Goal: Information Seeking & Learning: Learn about a topic

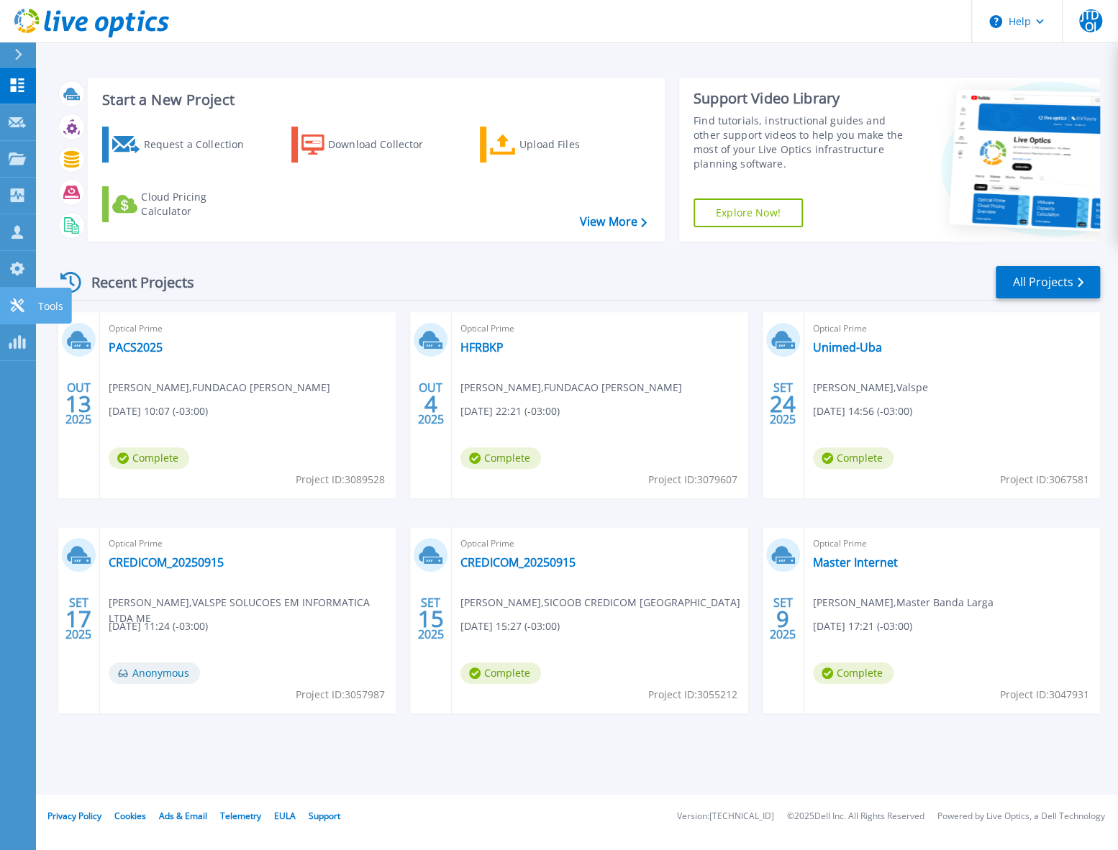
click at [14, 304] on icon at bounding box center [17, 305] width 17 height 14
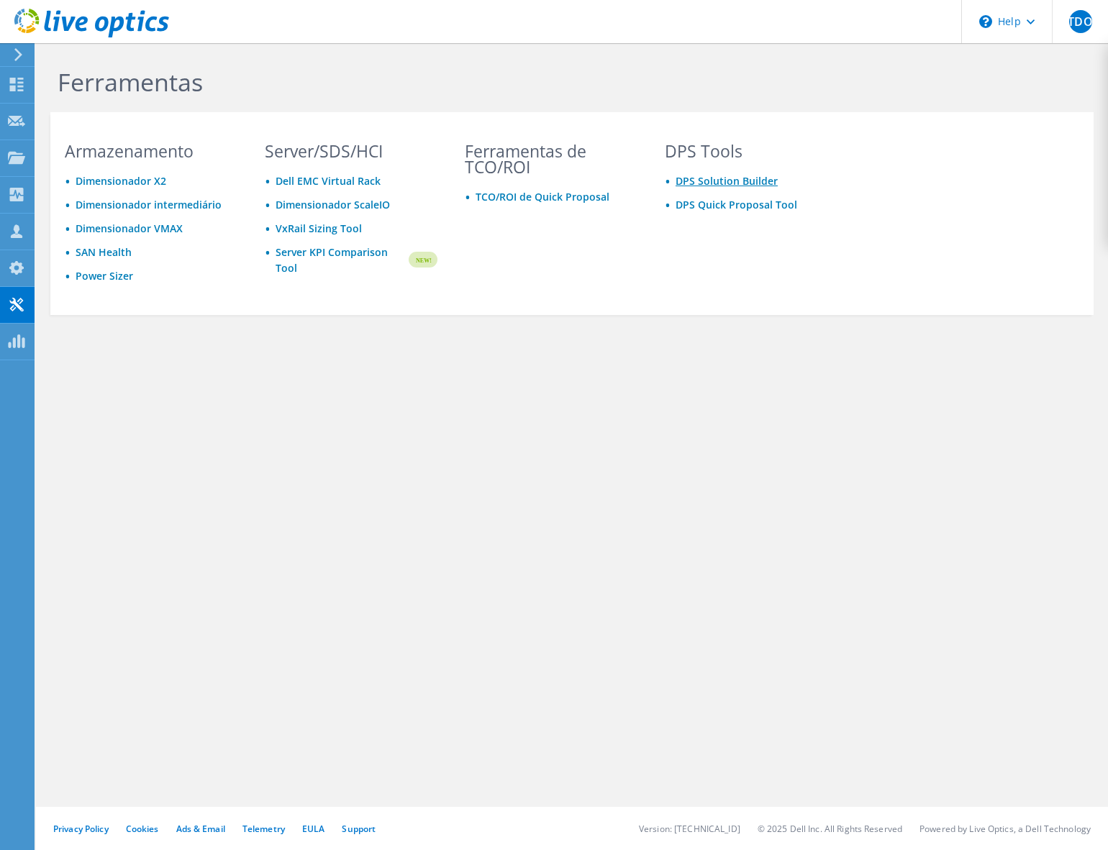
click at [737, 179] on link "DPS Solution Builder" at bounding box center [726, 181] width 102 height 14
click at [727, 182] on link "DPS Solution Builder" at bounding box center [726, 181] width 102 height 14
click at [737, 206] on link "DPS Quick Proposal Tool" at bounding box center [736, 205] width 122 height 14
click at [694, 180] on link "DPS Solution Builder" at bounding box center [726, 181] width 102 height 14
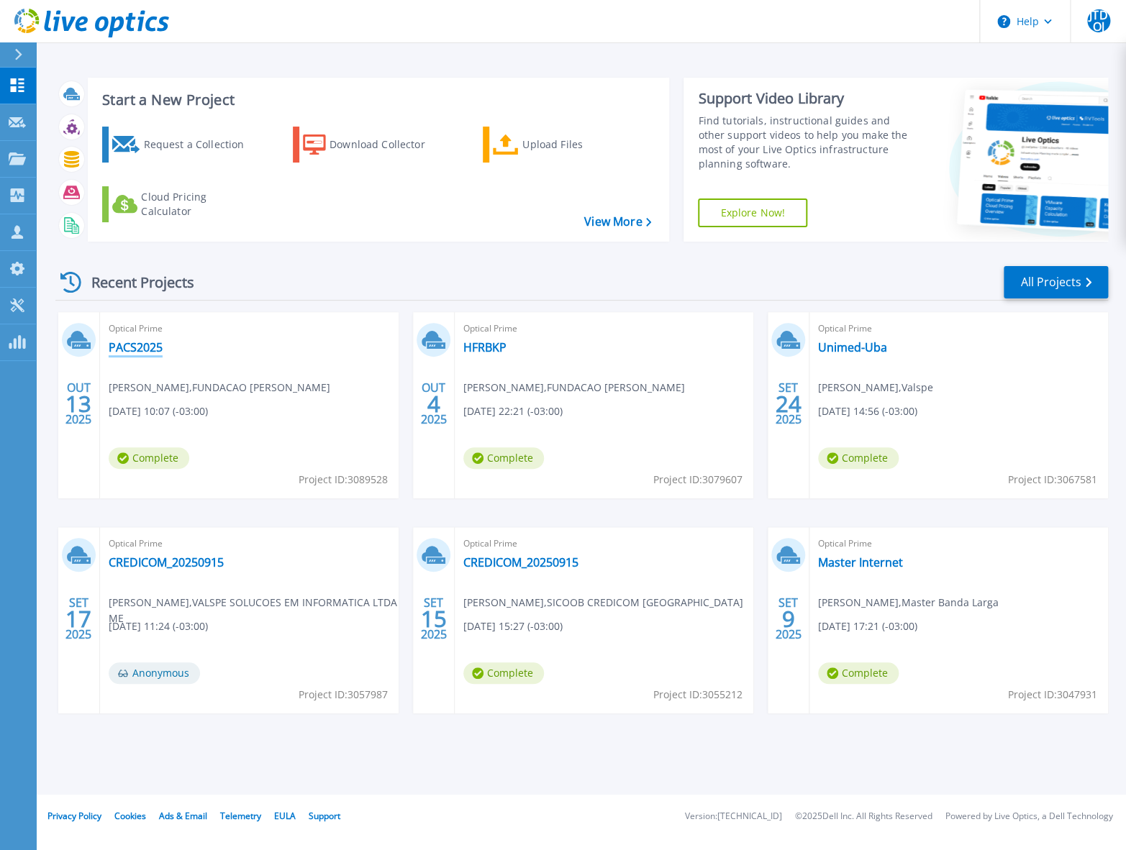
click at [127, 352] on link "PACS2025" at bounding box center [136, 347] width 54 height 14
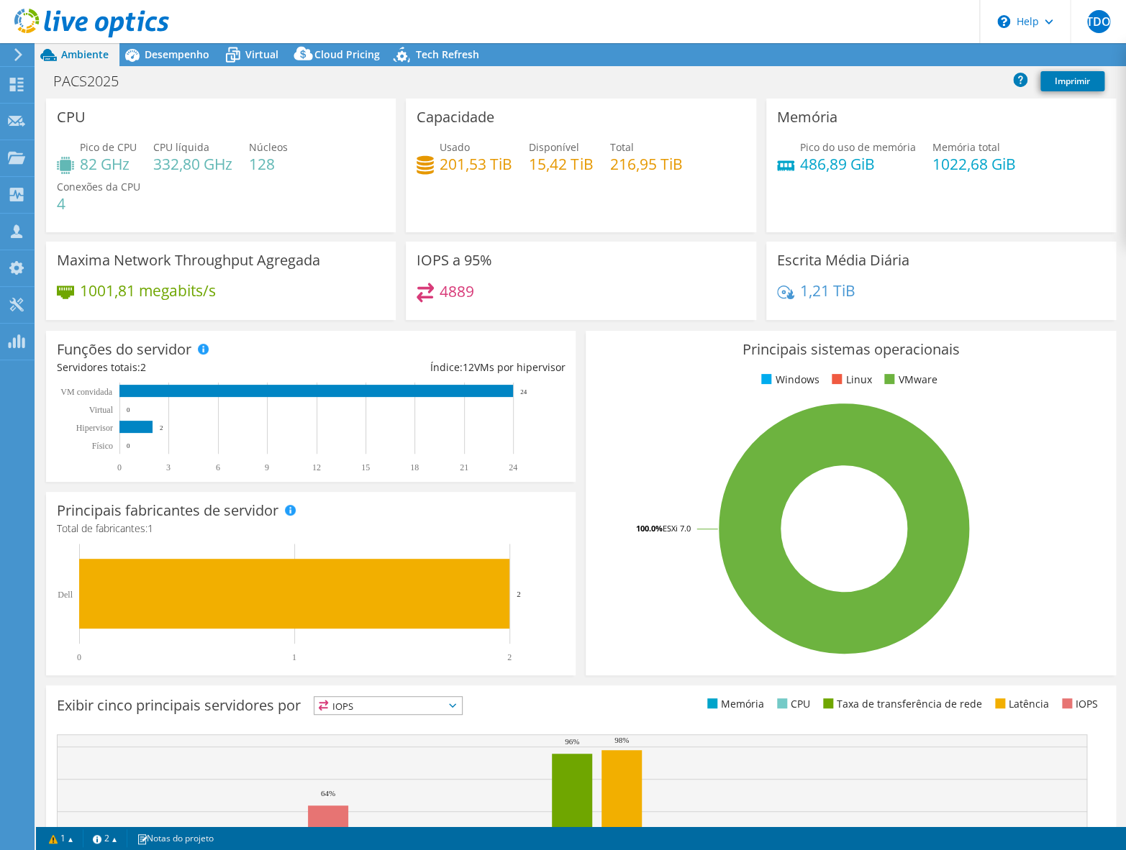
select select "USD"
click at [268, 50] on span "Virtual" at bounding box center [261, 54] width 33 height 14
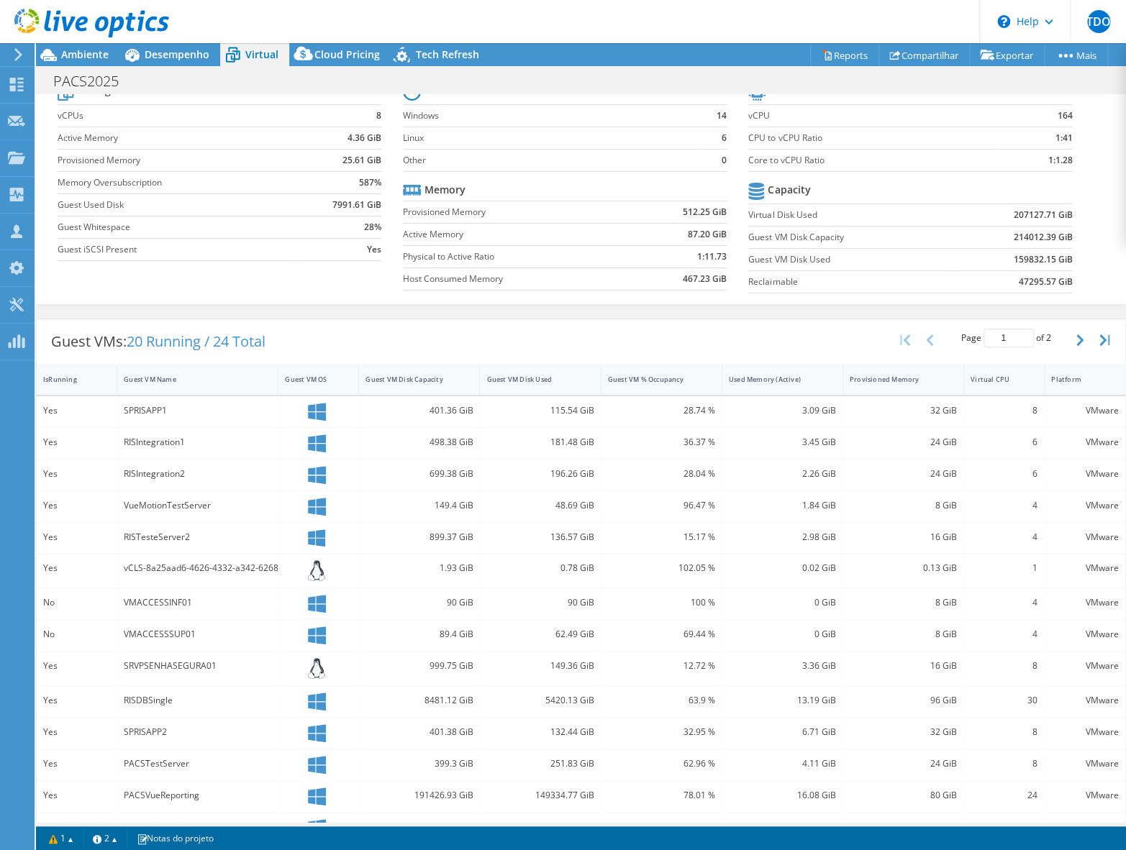
scroll to position [116, 0]
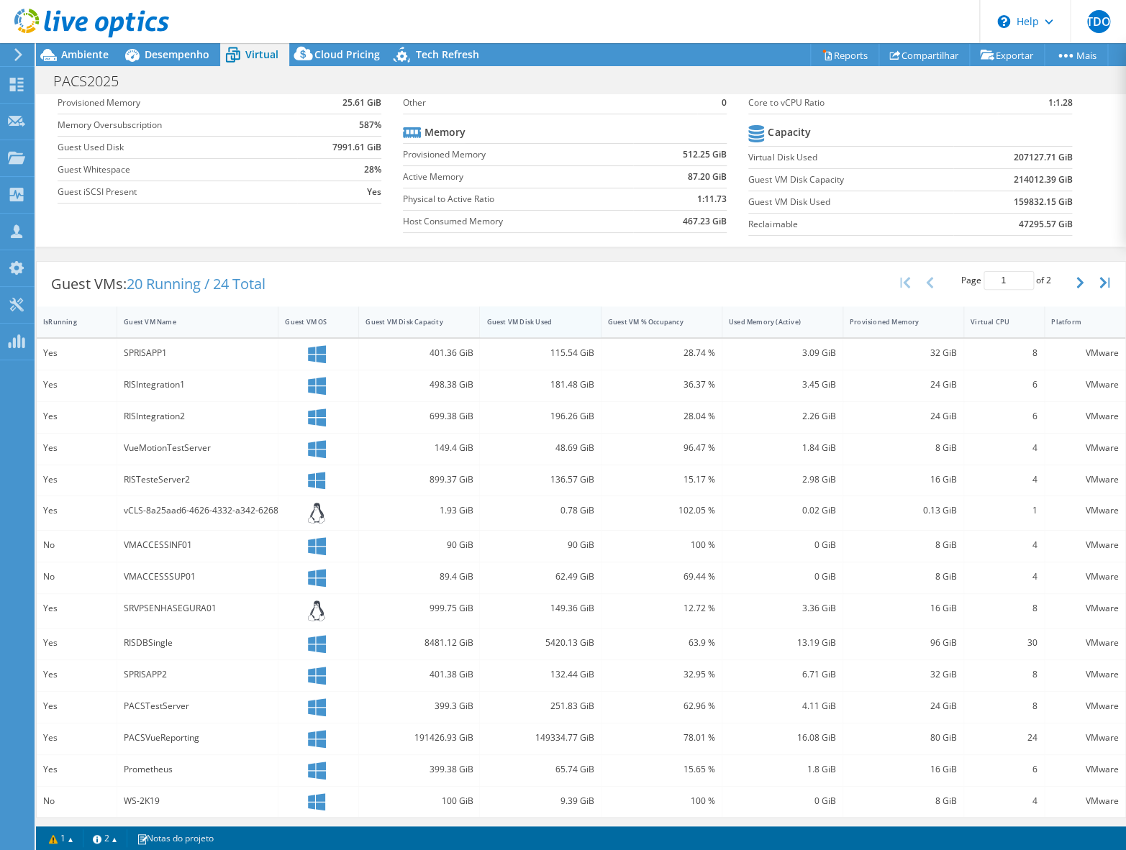
click at [518, 321] on div "Guest VM Disk Used" at bounding box center [531, 321] width 90 height 9
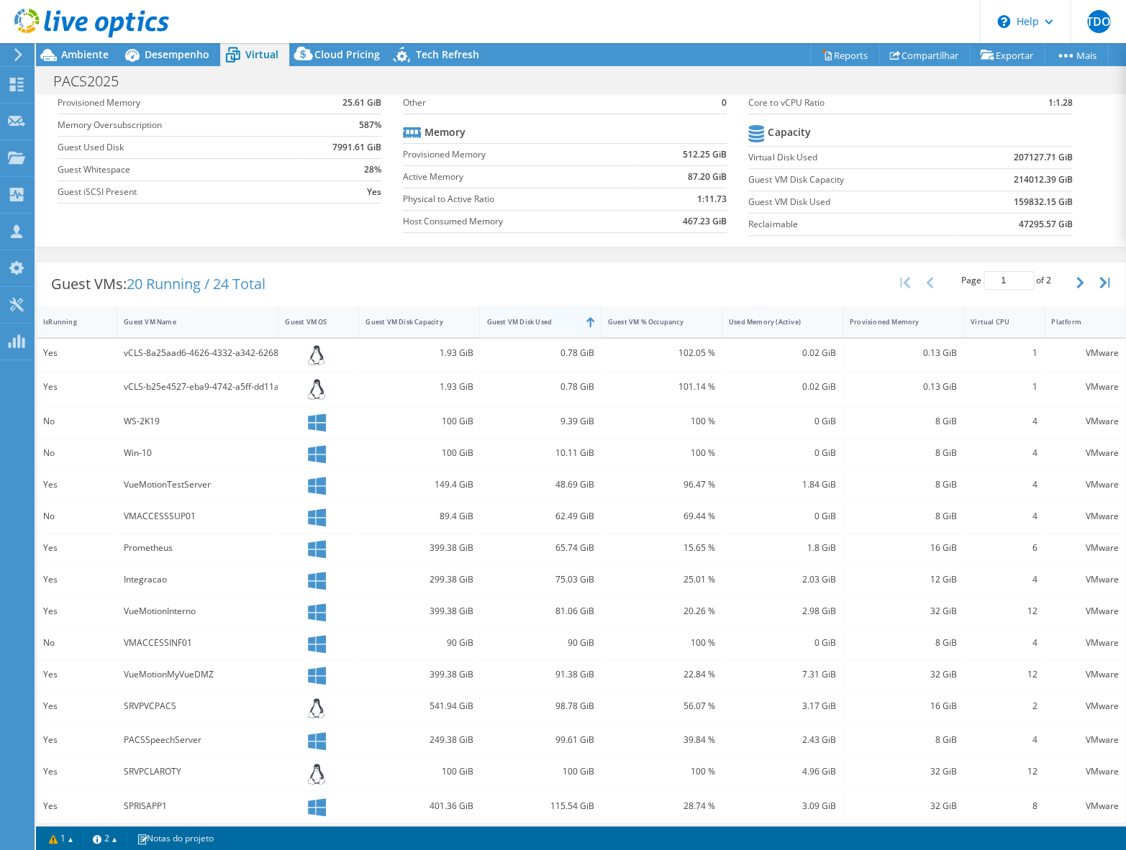
click at [521, 321] on div "Guest VM Disk Used" at bounding box center [531, 321] width 90 height 9
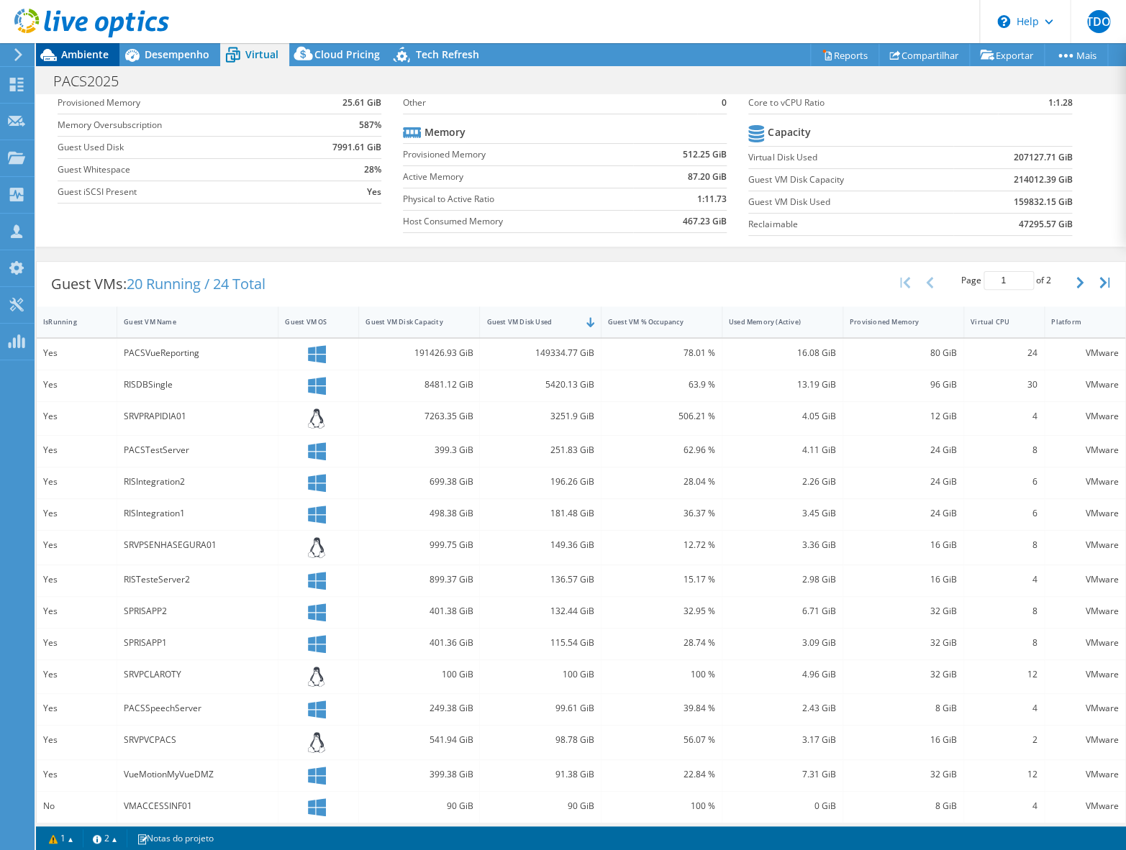
click at [77, 53] on span "Ambiente" at bounding box center [84, 54] width 47 height 14
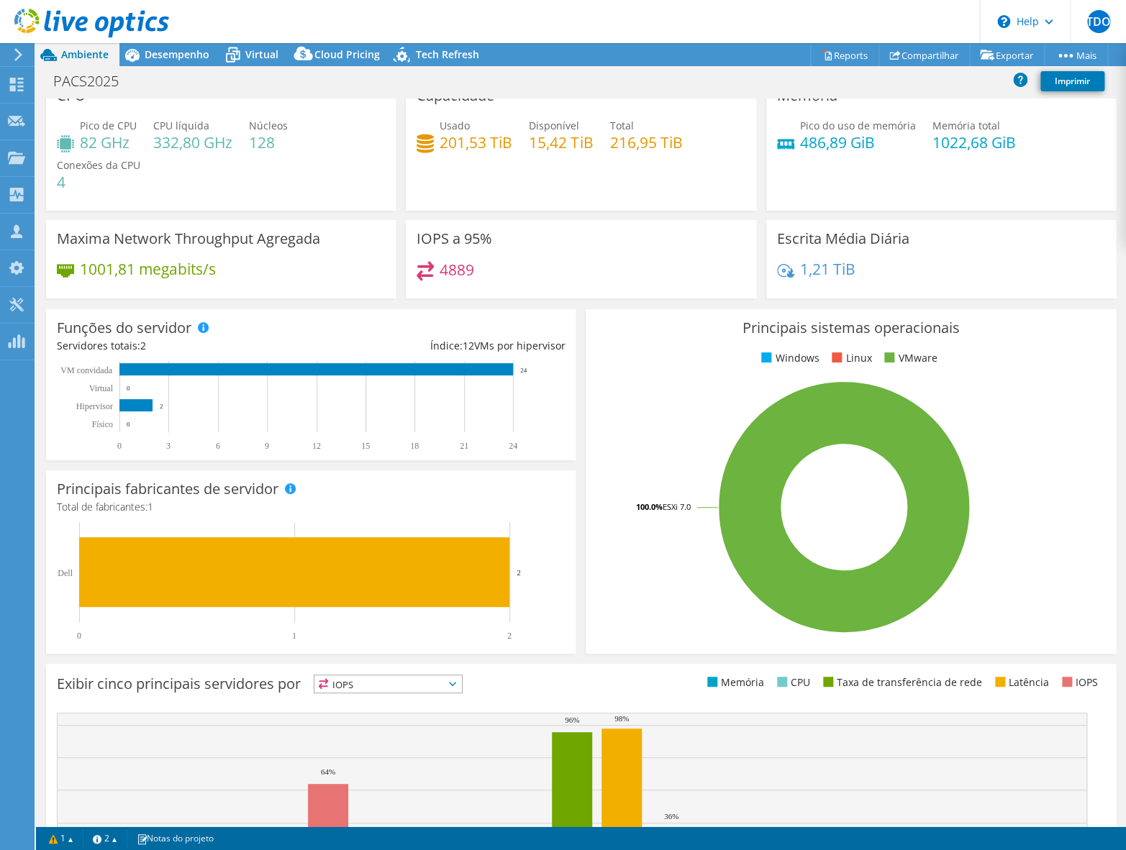
scroll to position [0, 0]
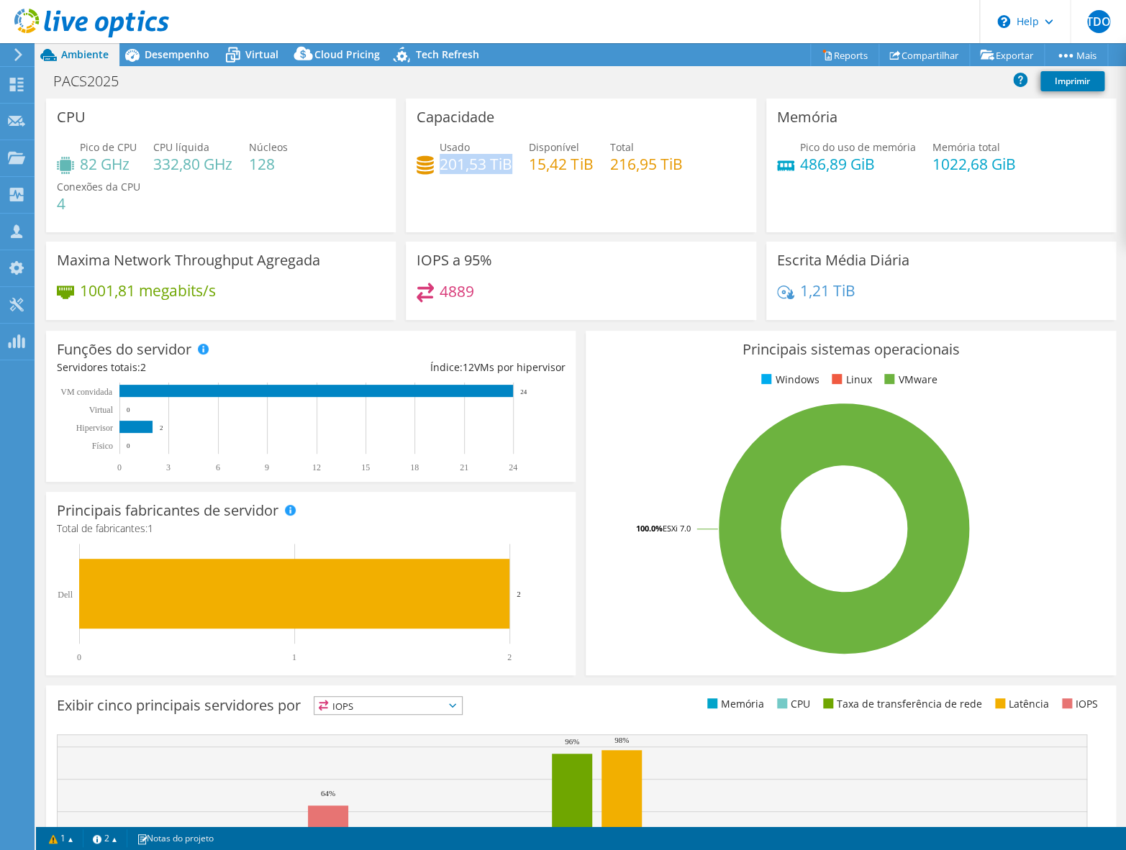
drag, startPoint x: 437, startPoint y: 159, endPoint x: 508, endPoint y: 158, distance: 70.5
click at [508, 158] on h4 "201,53 TiB" at bounding box center [475, 164] width 73 height 16
click at [163, 58] on span "Desempenho" at bounding box center [177, 54] width 65 height 14
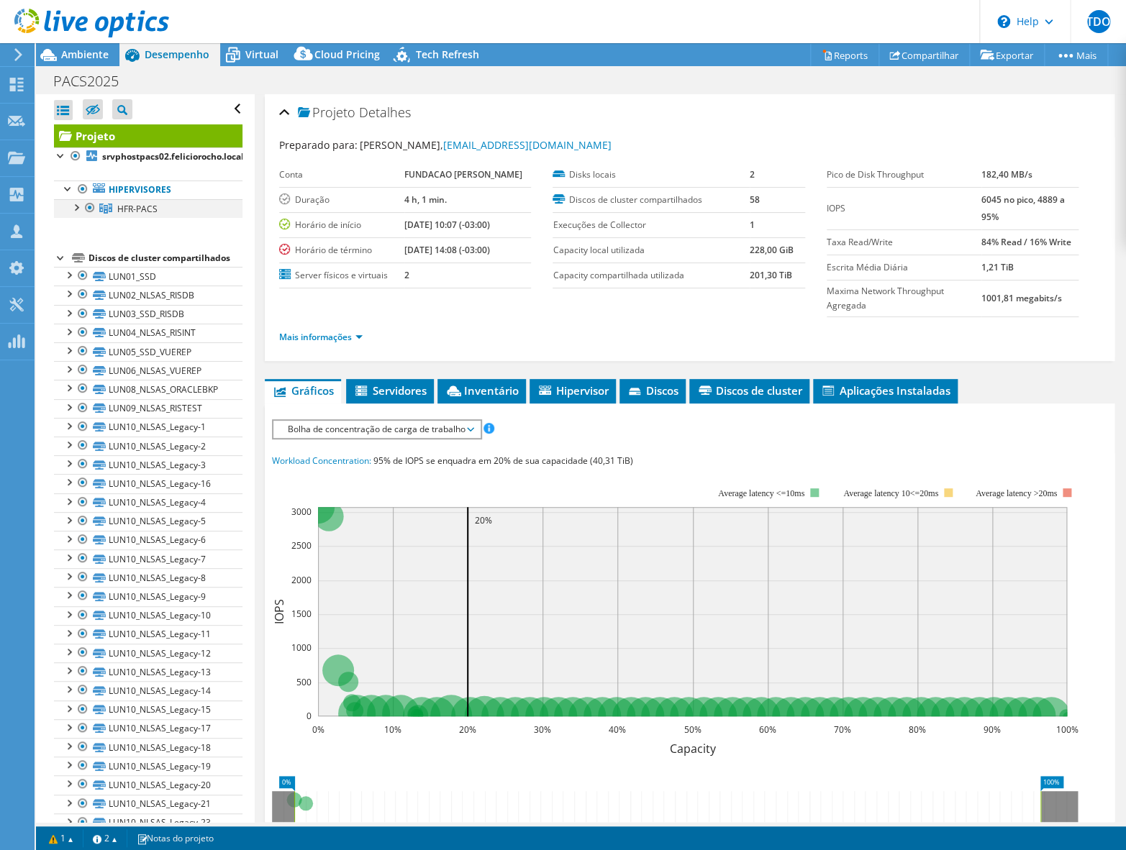
click at [80, 206] on div at bounding box center [75, 206] width 14 height 14
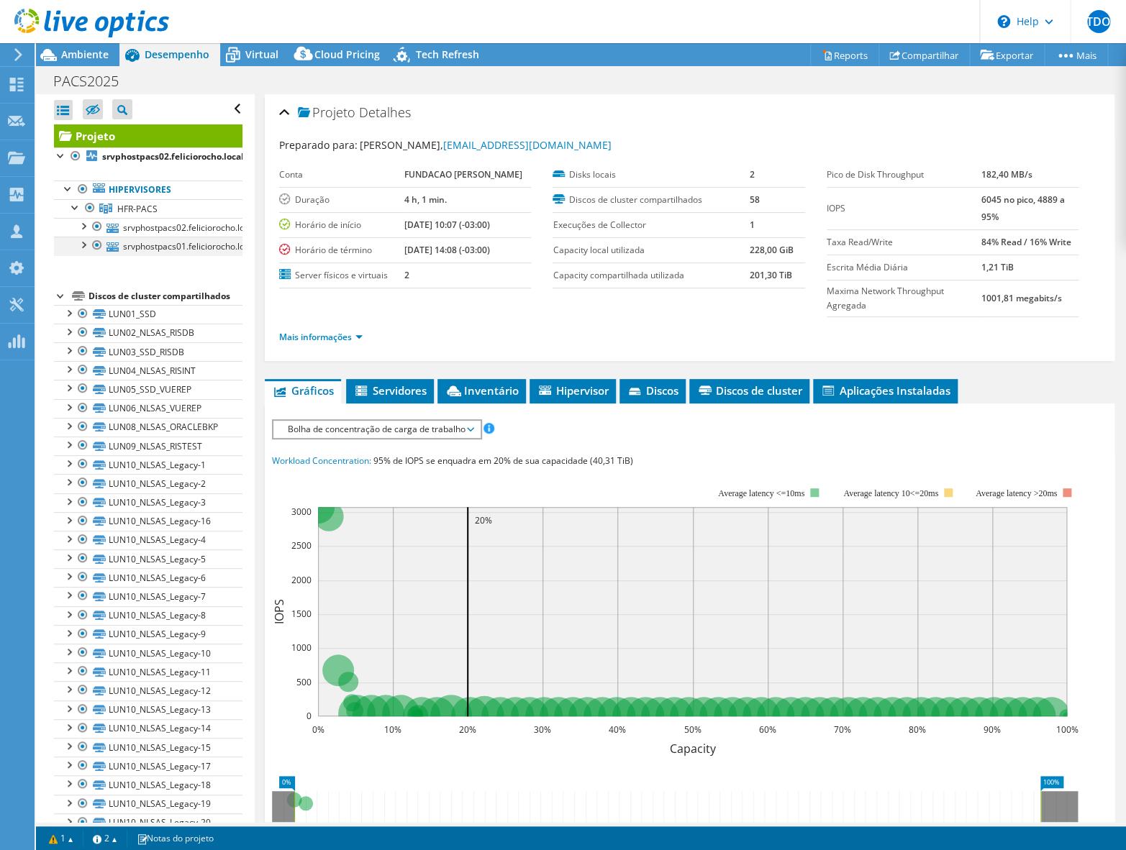
click at [86, 245] on div at bounding box center [83, 244] width 14 height 14
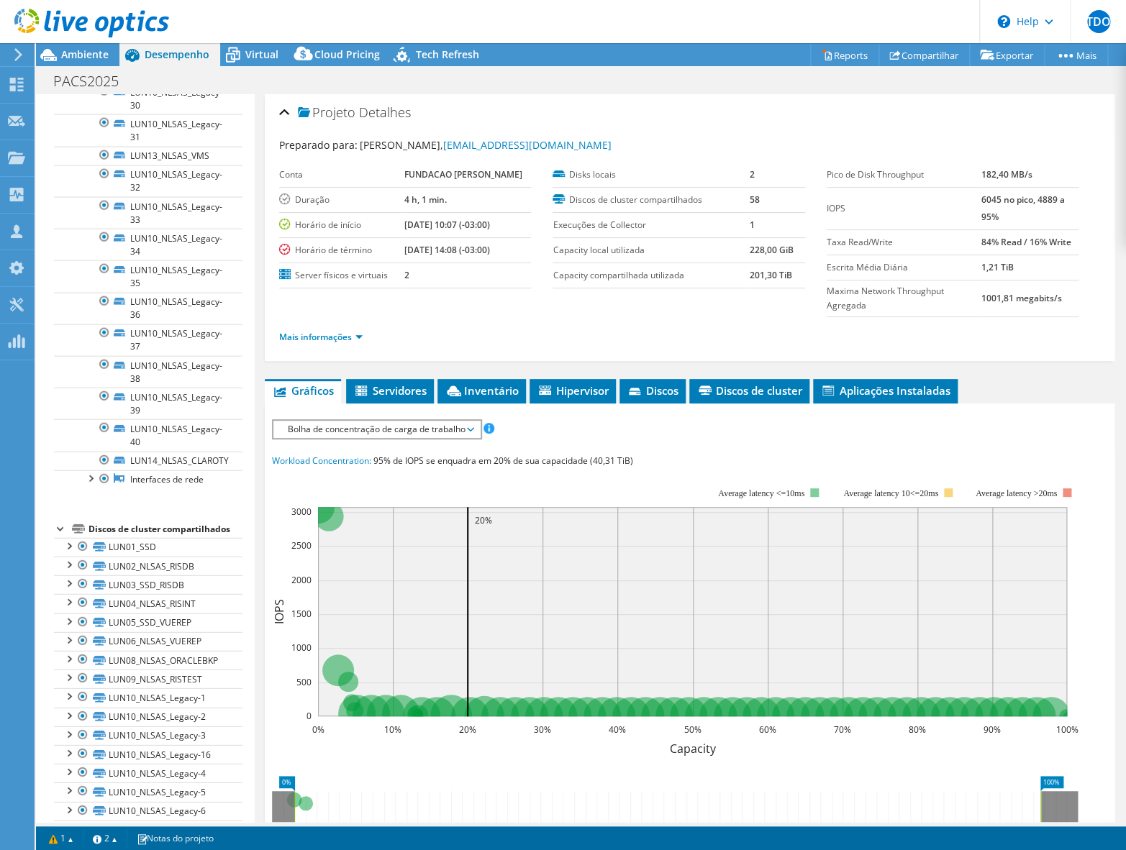
scroll to position [1530, 0]
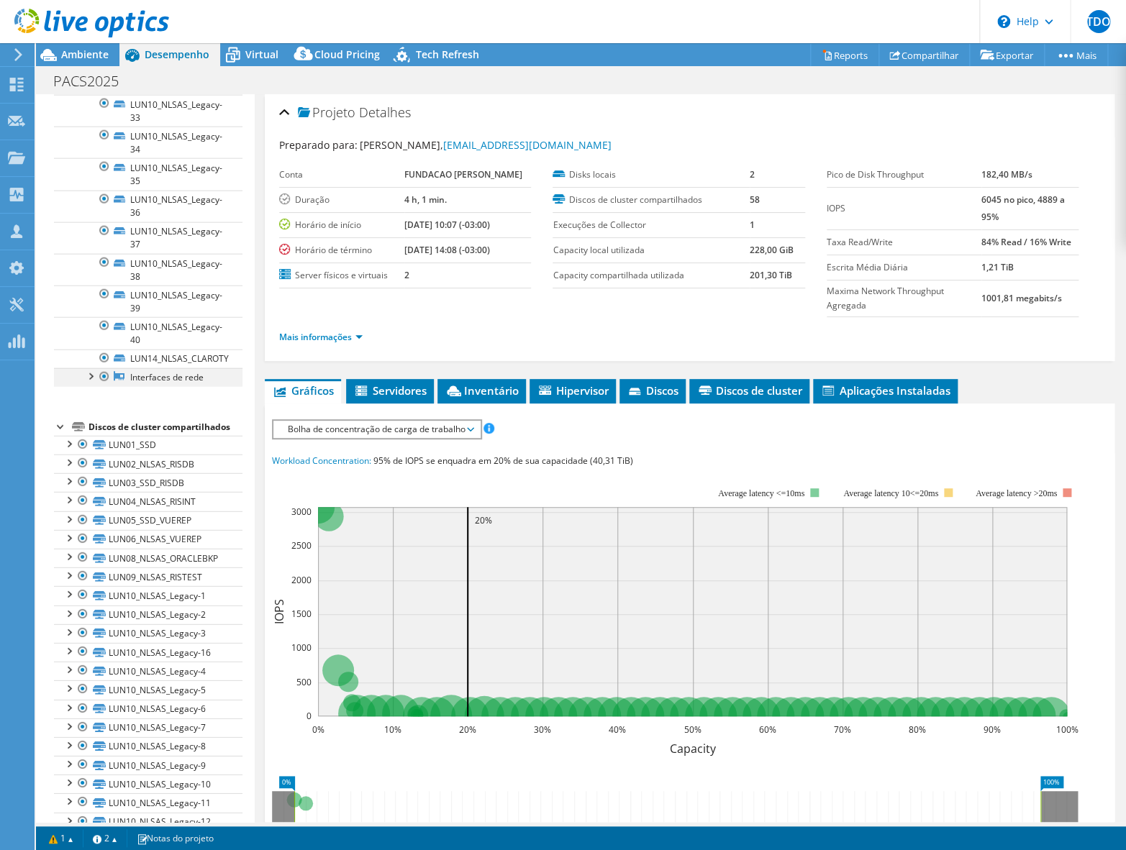
click at [91, 383] on div at bounding box center [90, 375] width 14 height 14
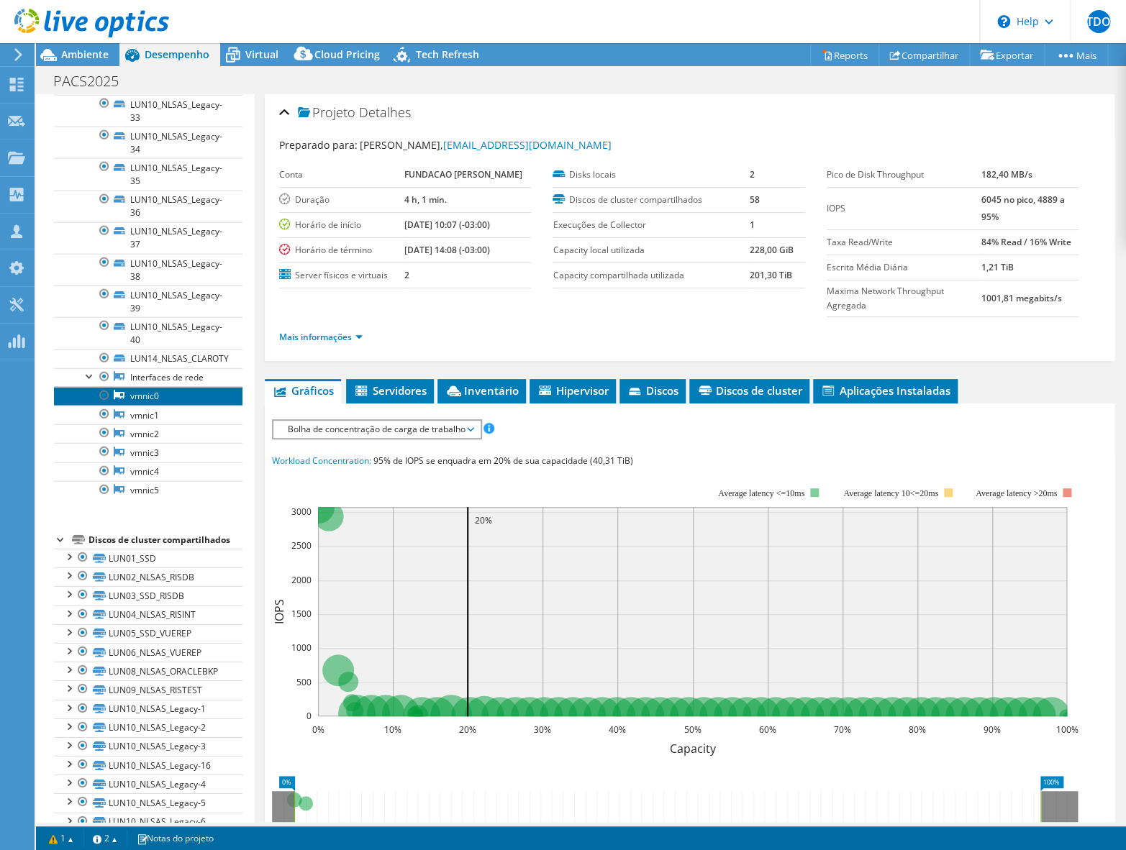
click at [173, 406] on link "vmnic0" at bounding box center [148, 396] width 188 height 19
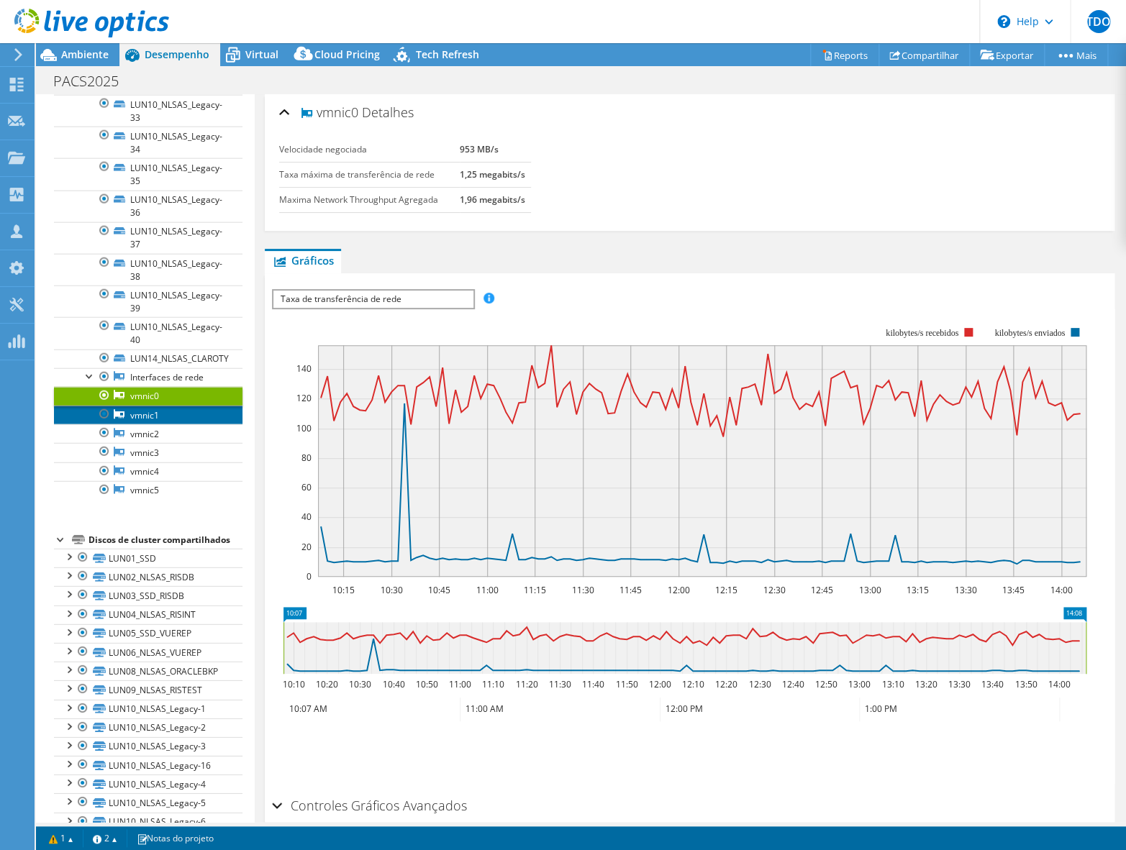
click at [165, 424] on link "vmnic1" at bounding box center [148, 415] width 188 height 19
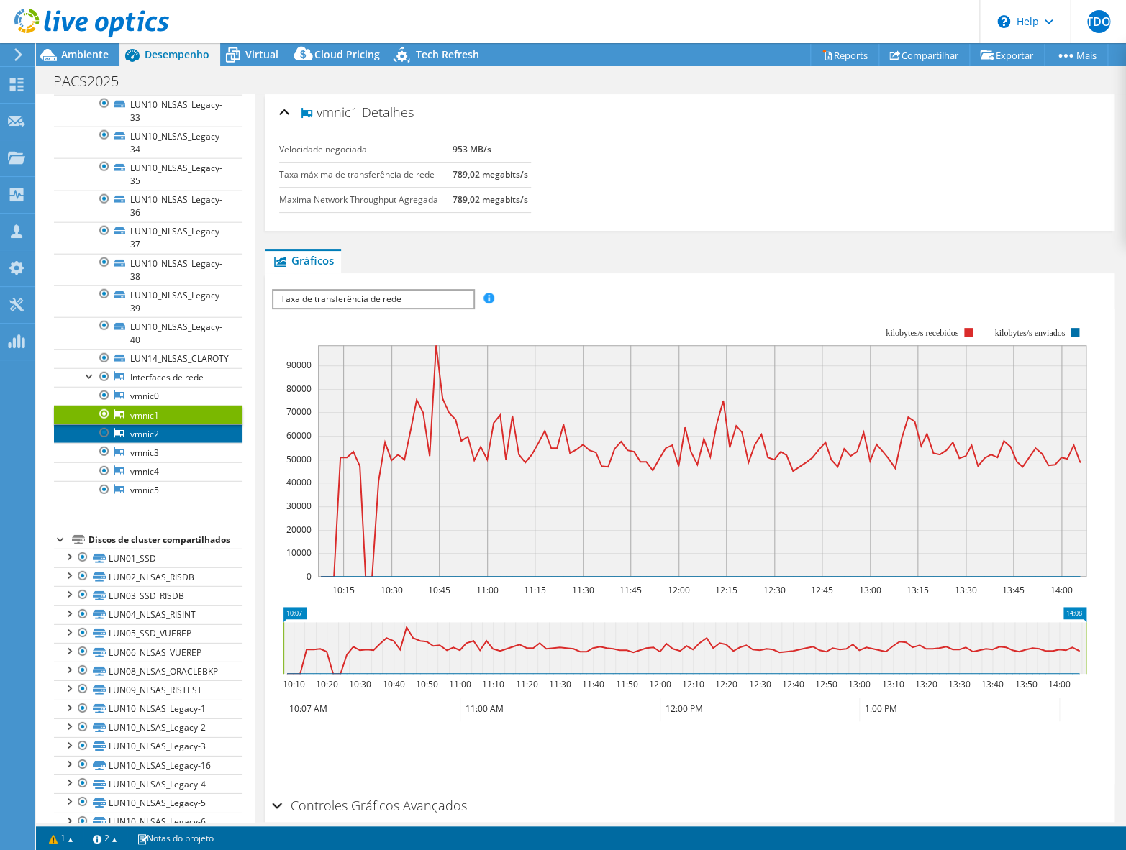
click at [175, 443] on link "vmnic2" at bounding box center [148, 433] width 188 height 19
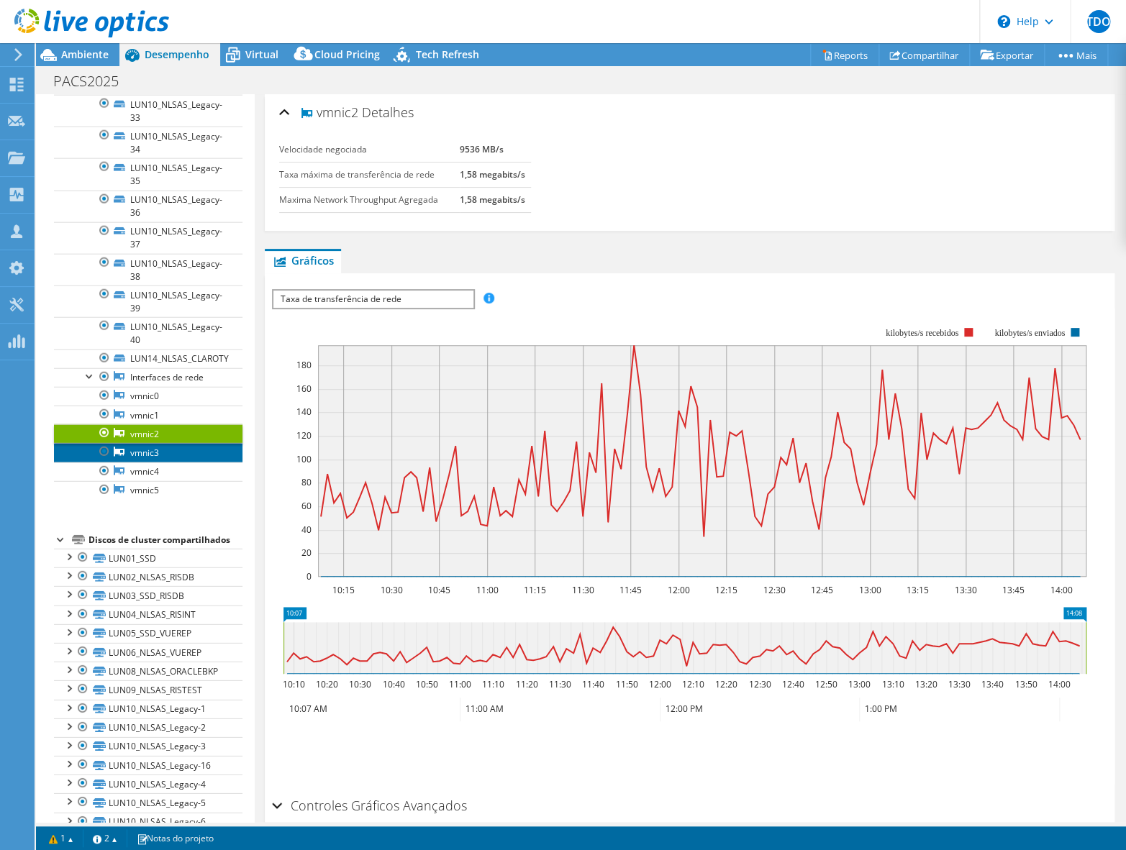
click at [176, 462] on link "vmnic3" at bounding box center [148, 452] width 188 height 19
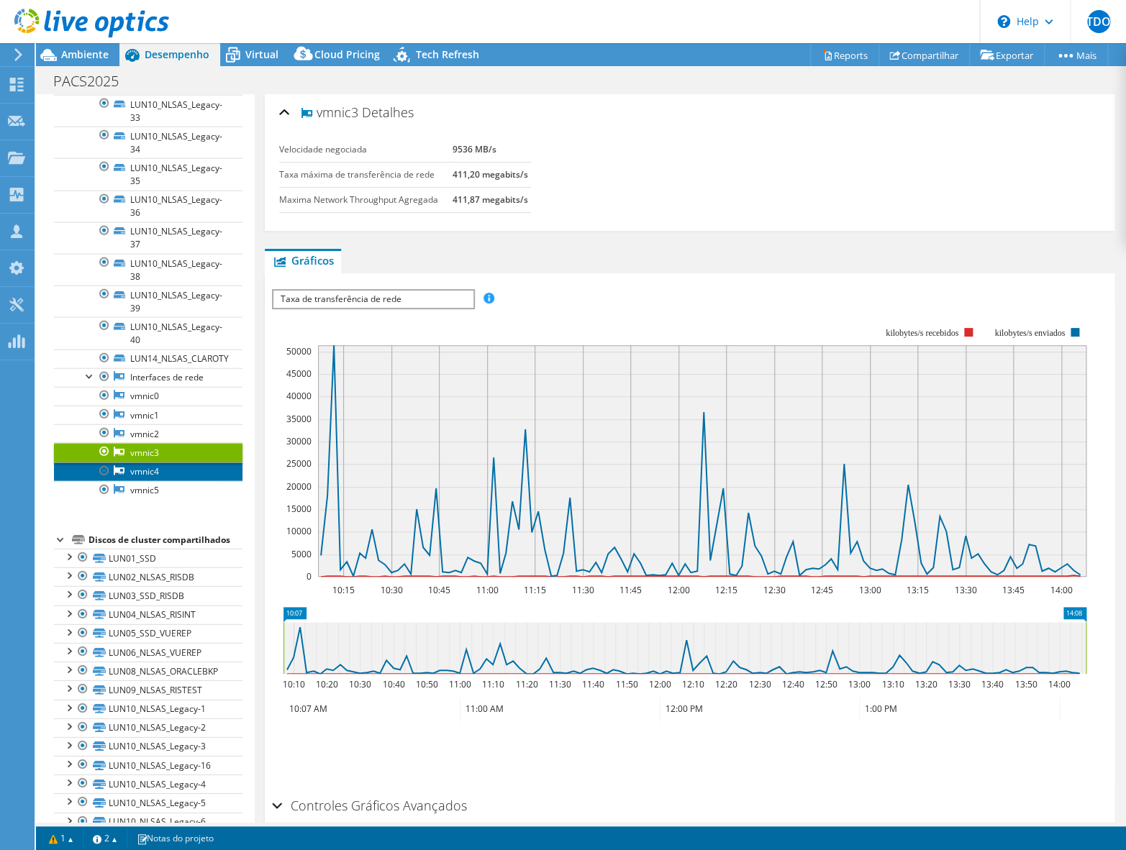
click at [175, 481] on link "vmnic4" at bounding box center [148, 471] width 188 height 19
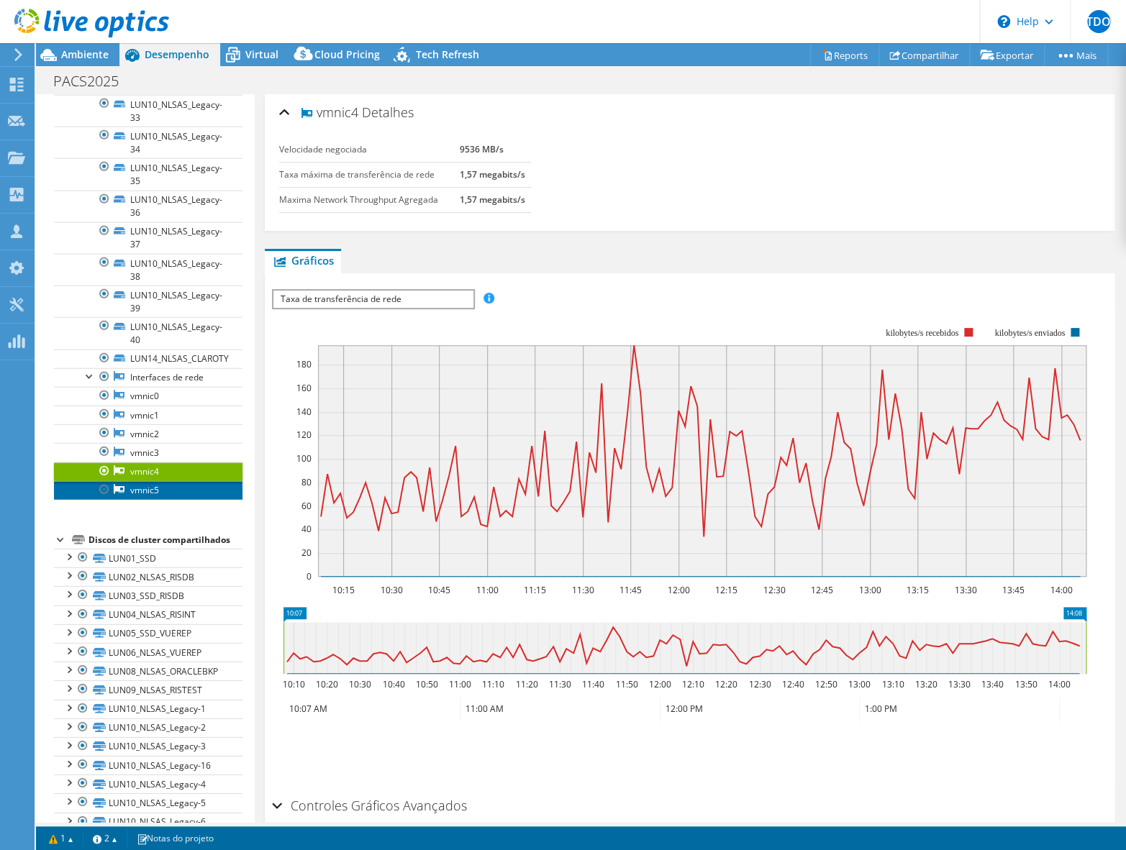
click at [179, 500] on link "vmnic5" at bounding box center [148, 490] width 188 height 19
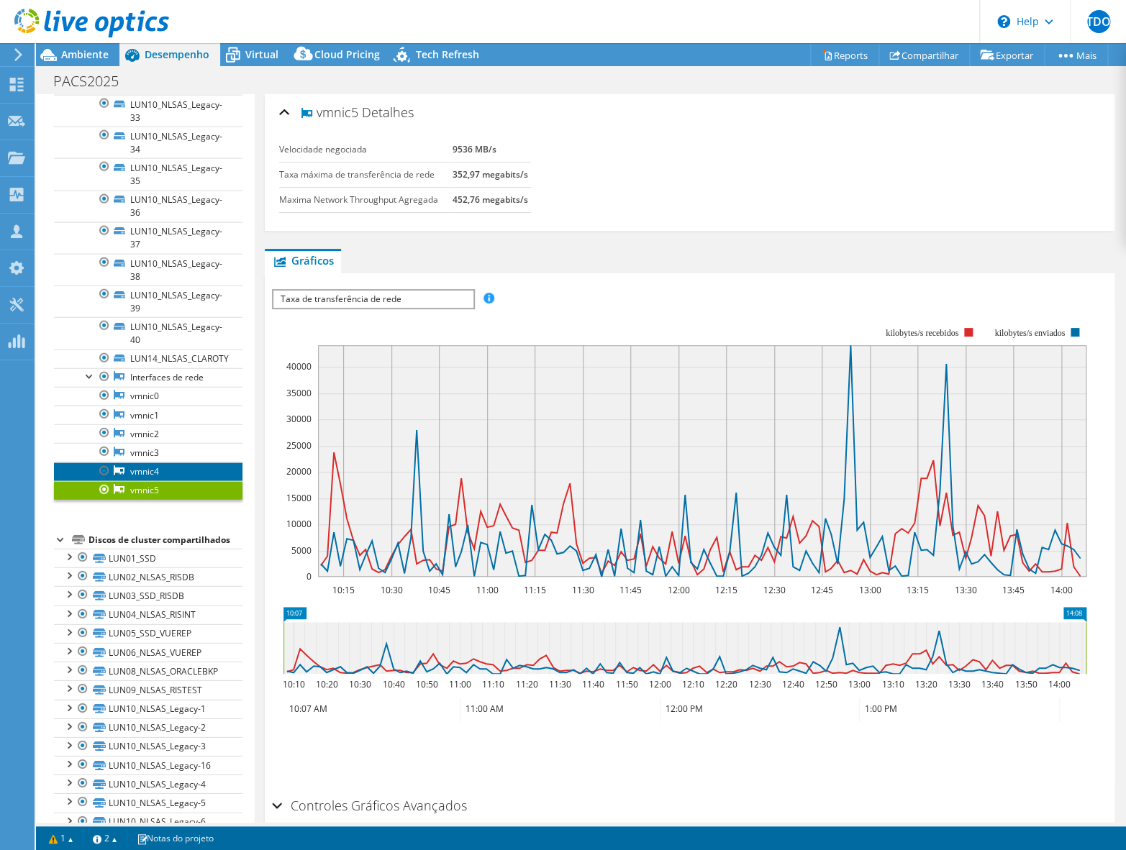
click at [180, 481] on link "vmnic4" at bounding box center [148, 471] width 188 height 19
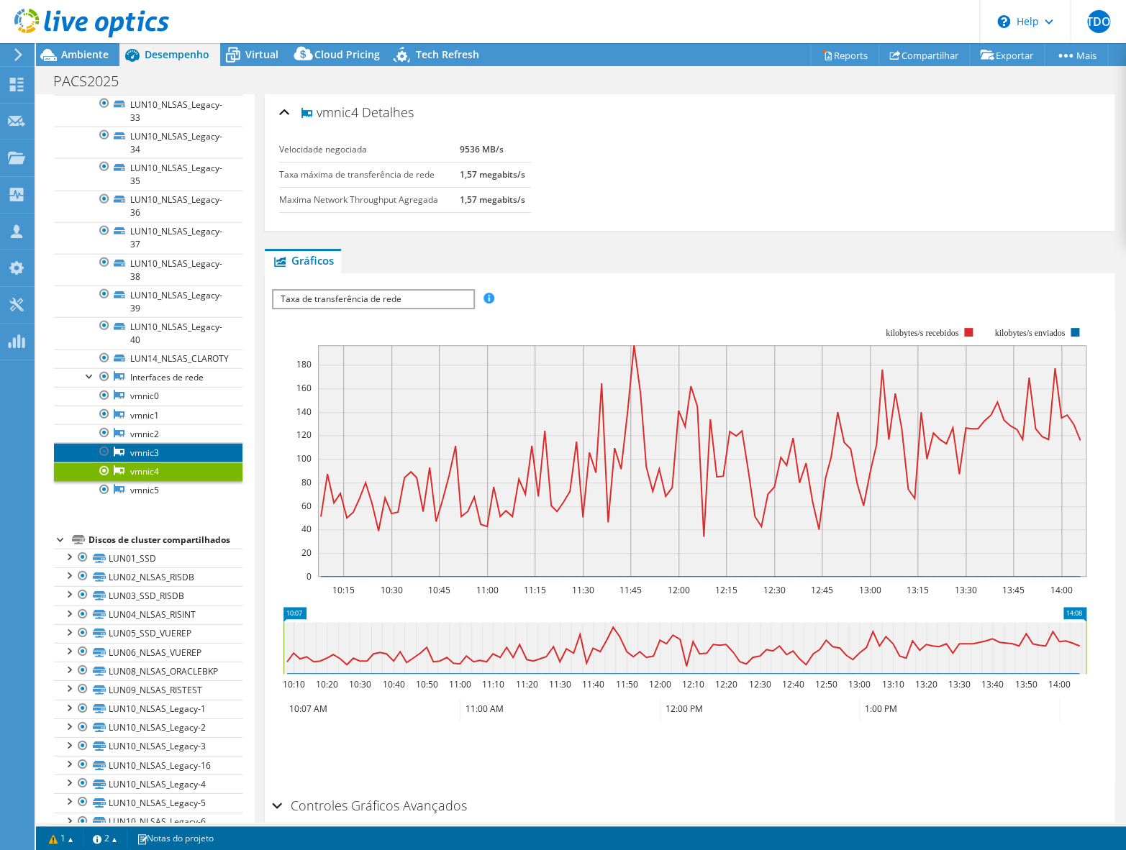
click at [184, 462] on link "vmnic3" at bounding box center [148, 452] width 188 height 19
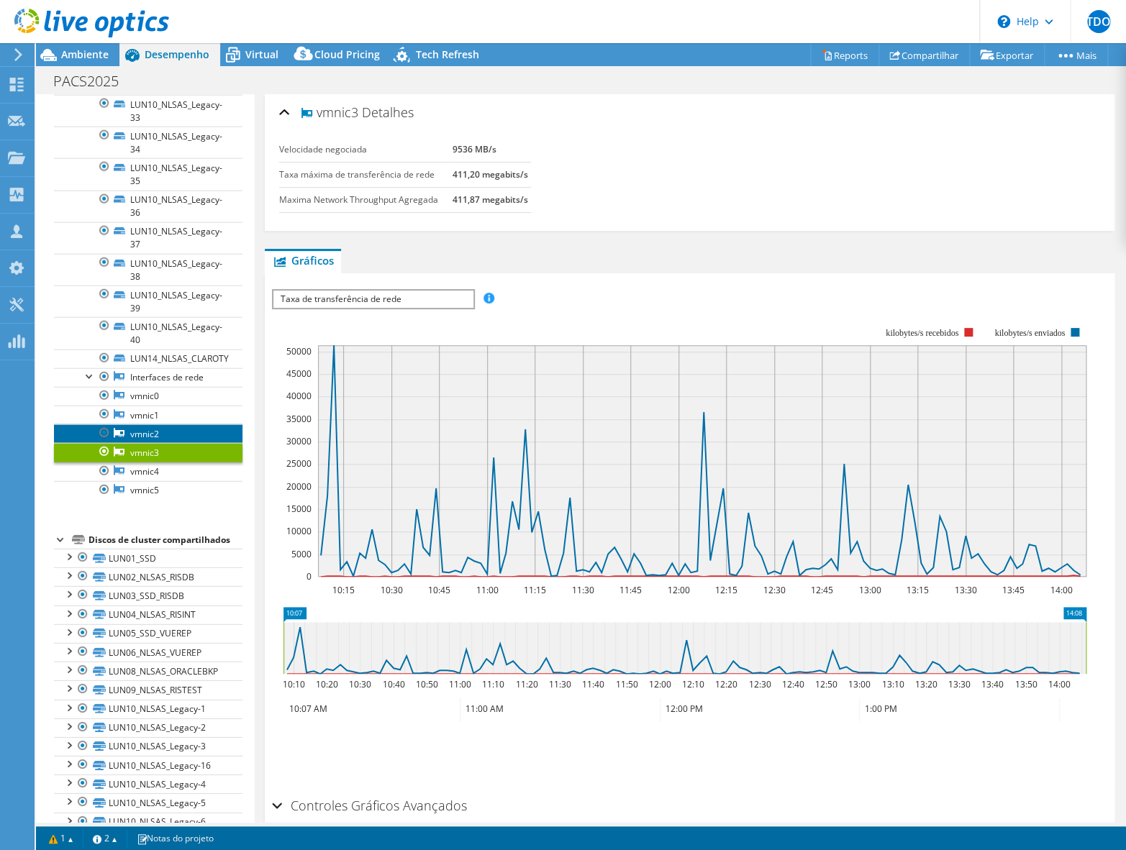
click at [186, 443] on link "vmnic2" at bounding box center [148, 433] width 188 height 19
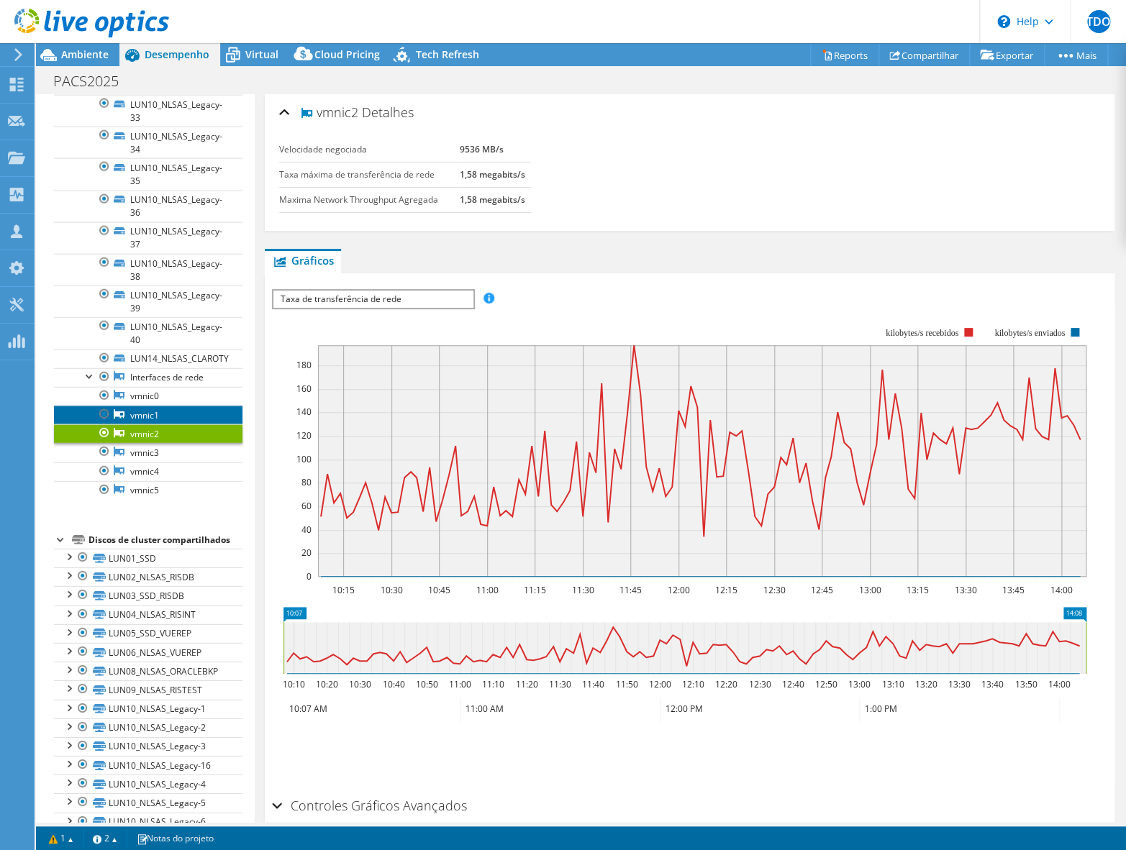
click at [193, 424] on link "vmnic1" at bounding box center [148, 415] width 188 height 19
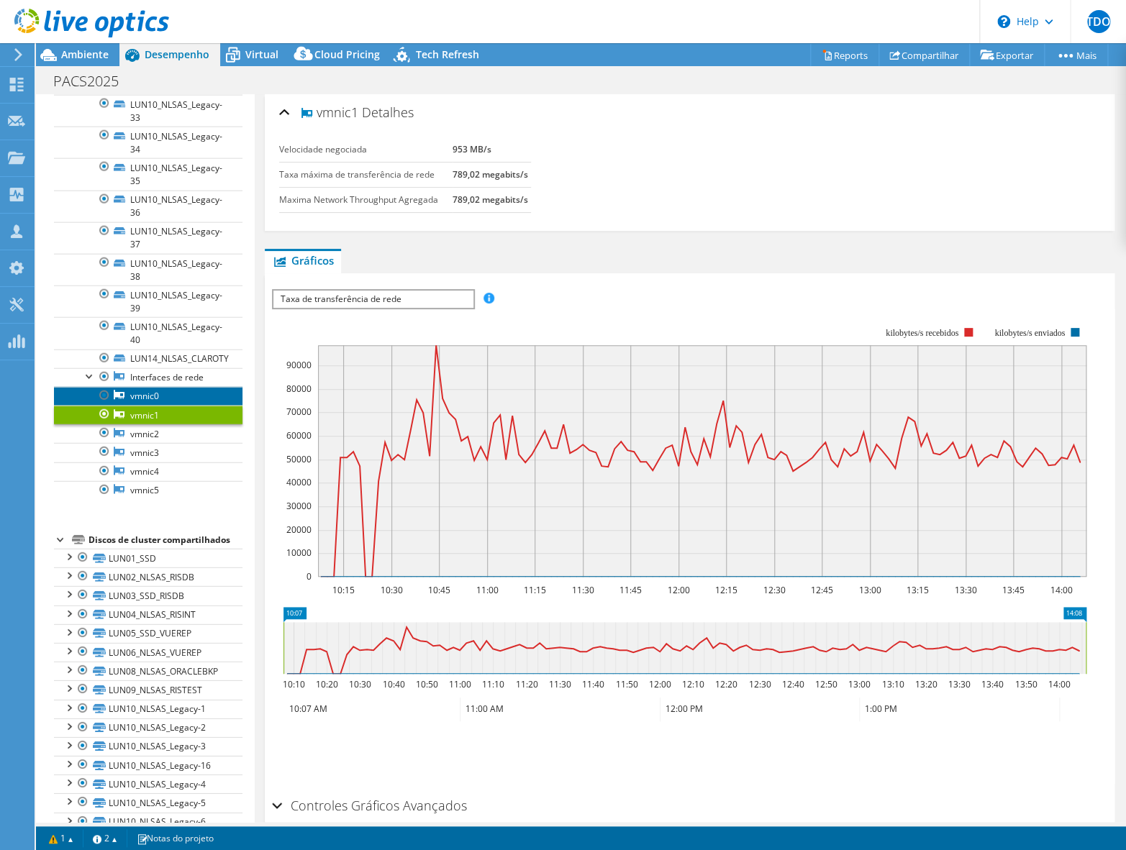
click at [194, 406] on link "vmnic0" at bounding box center [148, 396] width 188 height 19
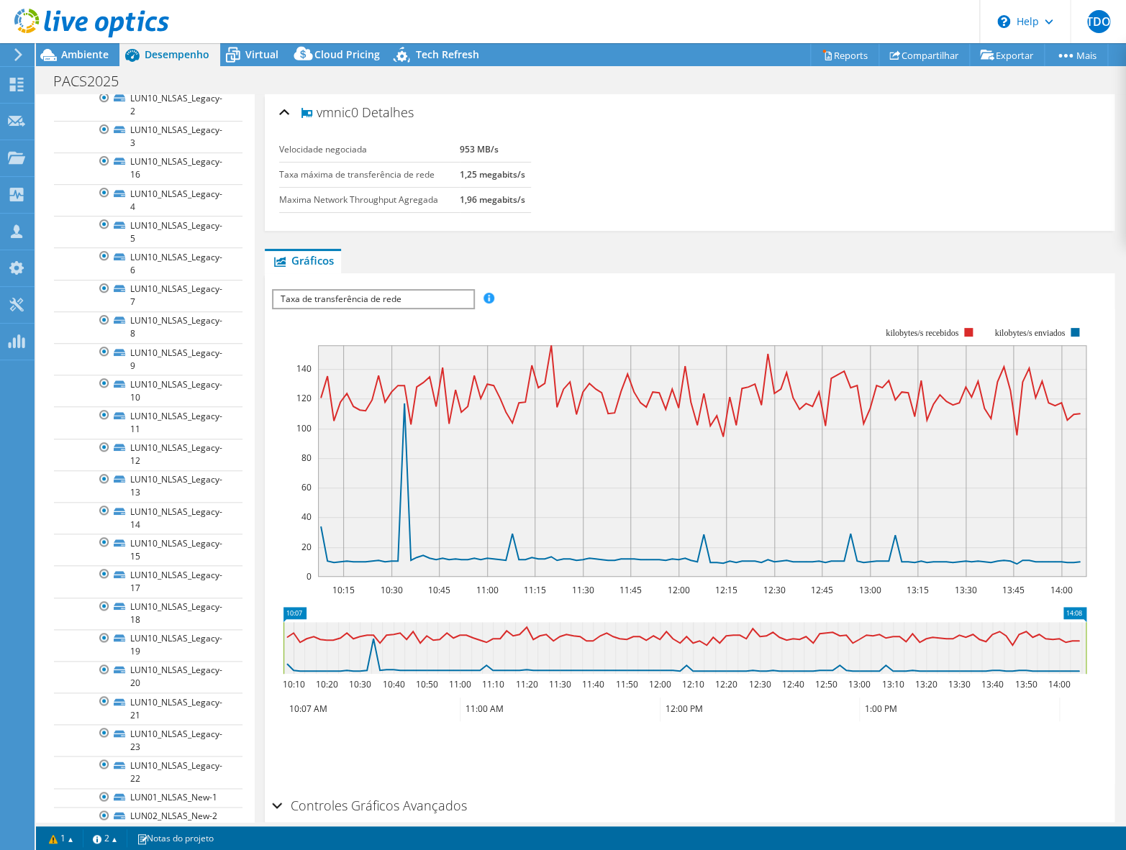
scroll to position [0, 0]
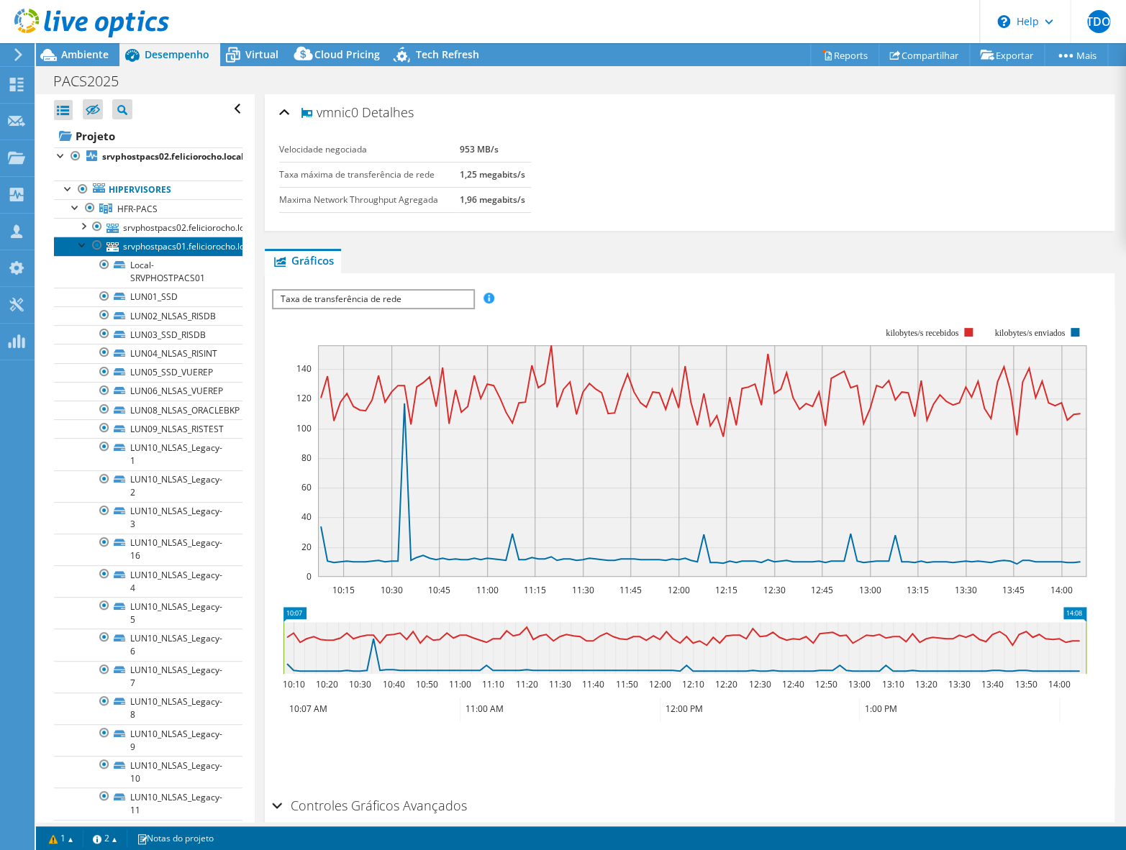
click at [209, 245] on link "srvphostpacs01.feliciorocho.local" at bounding box center [148, 246] width 188 height 19
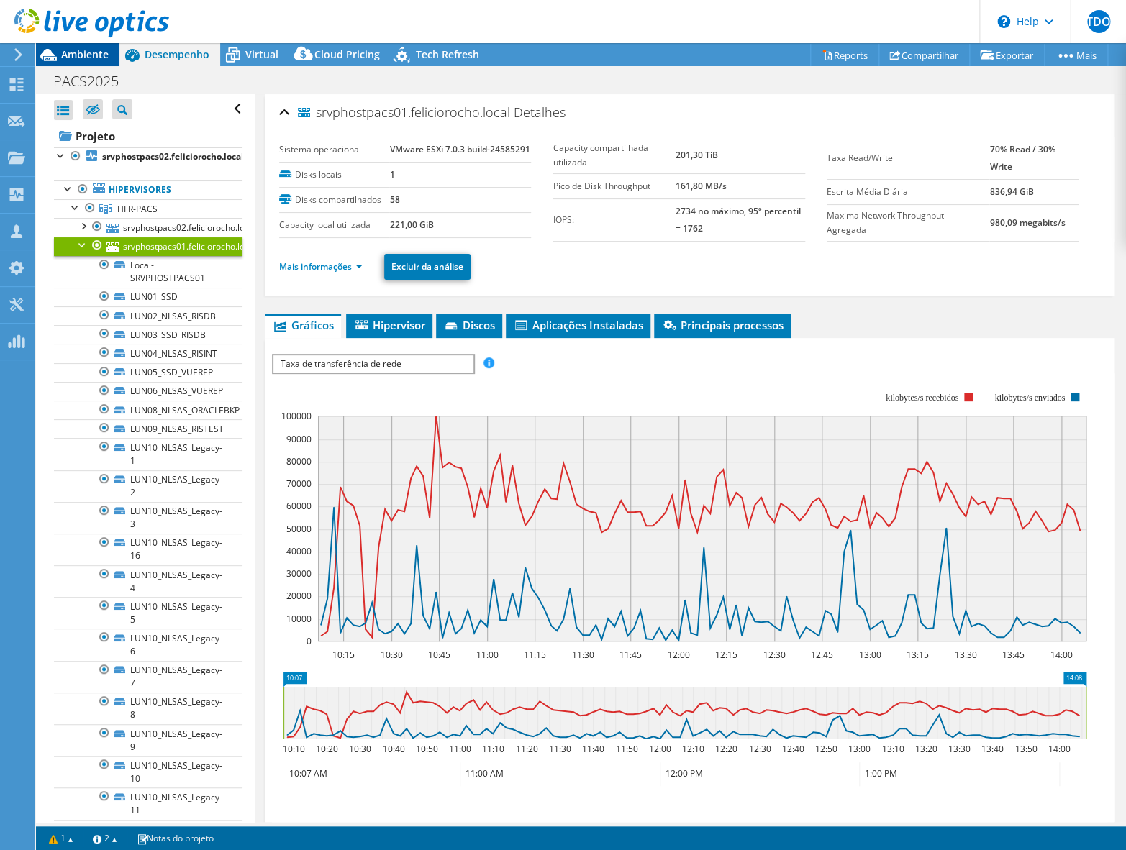
drag, startPoint x: 88, startPoint y: 52, endPoint x: 108, endPoint y: 60, distance: 21.6
click at [88, 52] on span "Ambiente" at bounding box center [84, 54] width 47 height 14
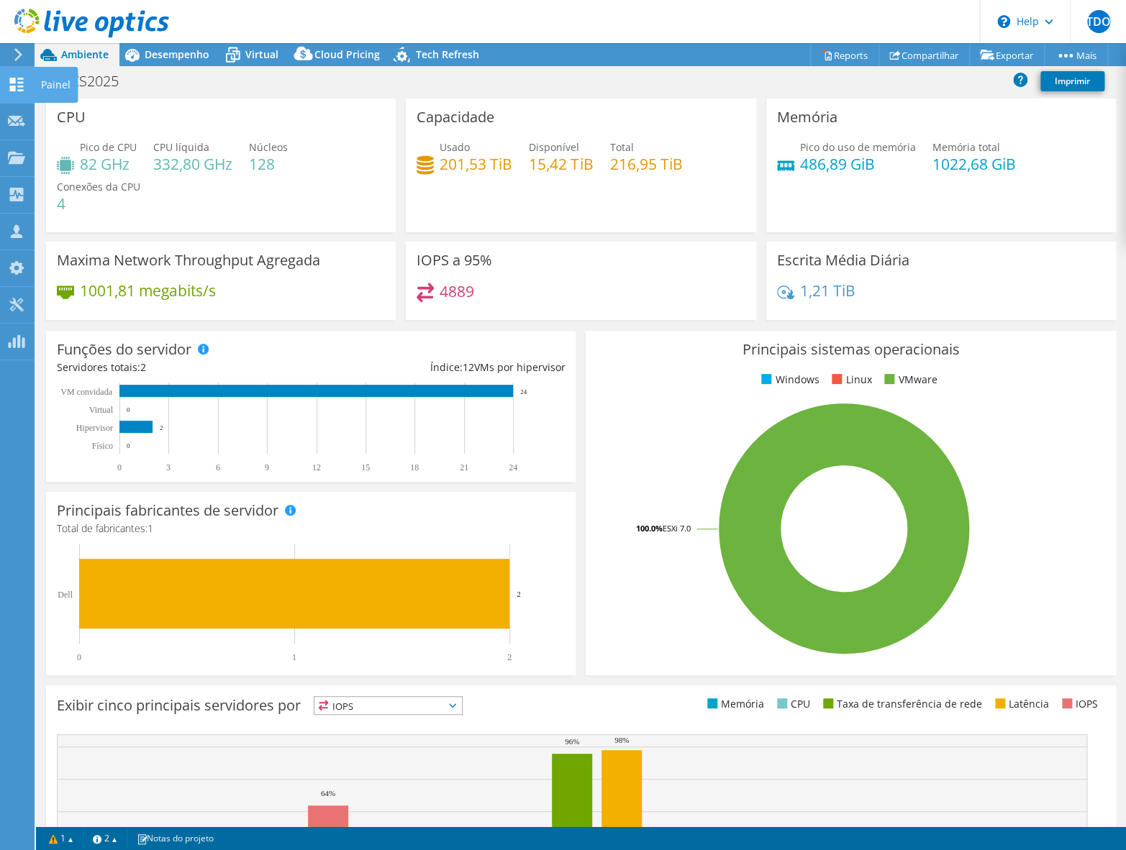
click at [21, 88] on icon at bounding box center [16, 85] width 17 height 14
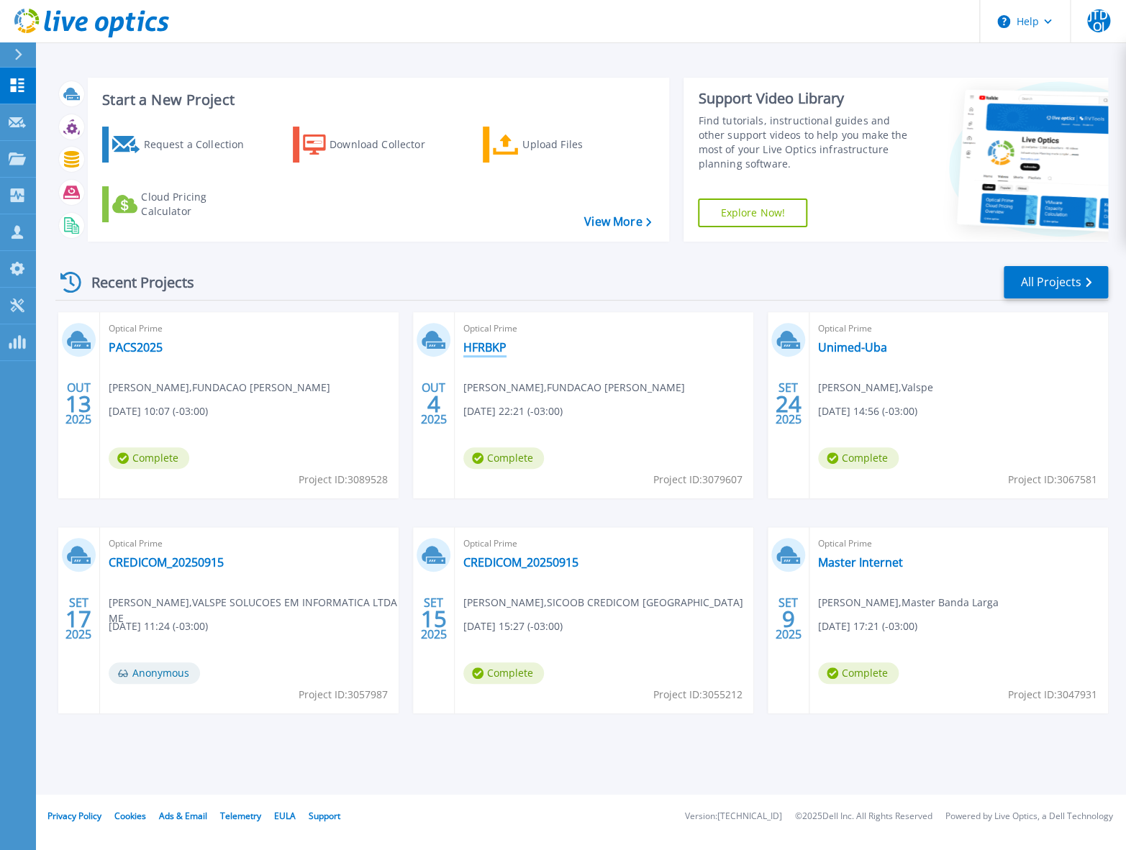
click at [484, 342] on link "HFRBKP" at bounding box center [484, 347] width 43 height 14
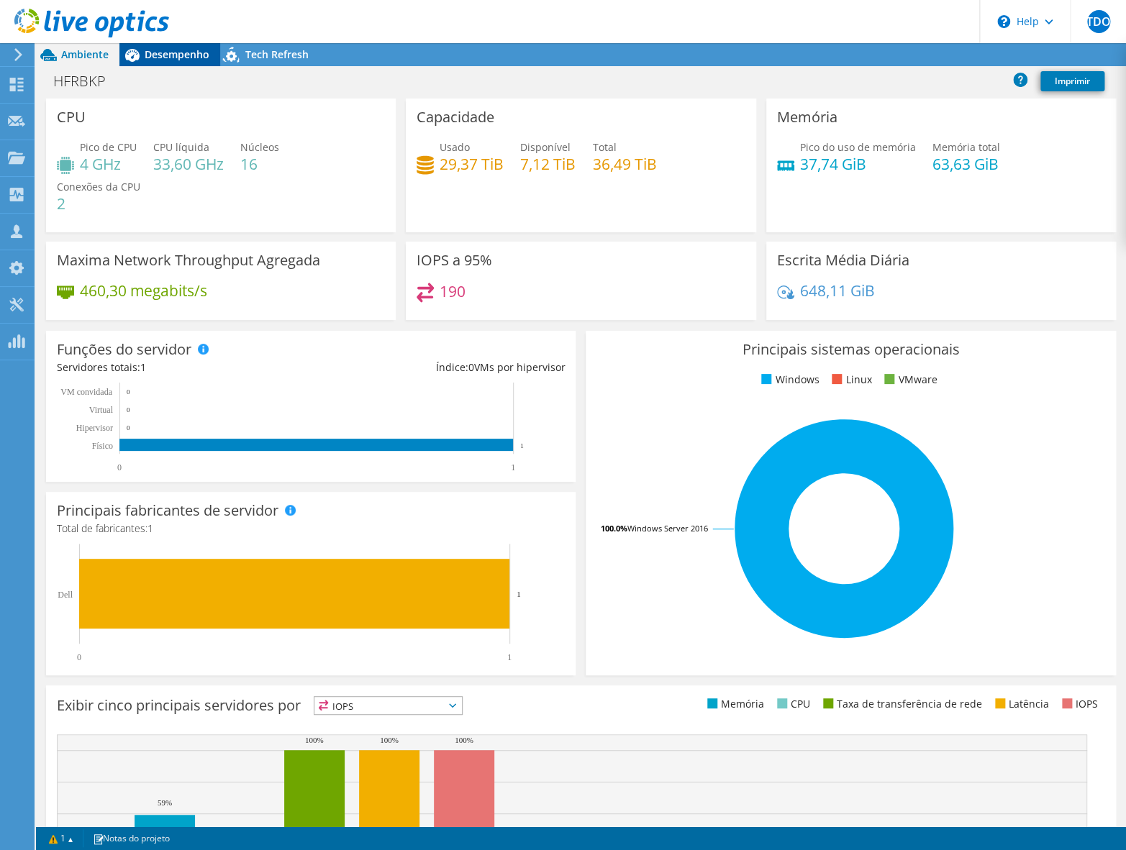
click at [158, 52] on span "Desempenho" at bounding box center [177, 54] width 65 height 14
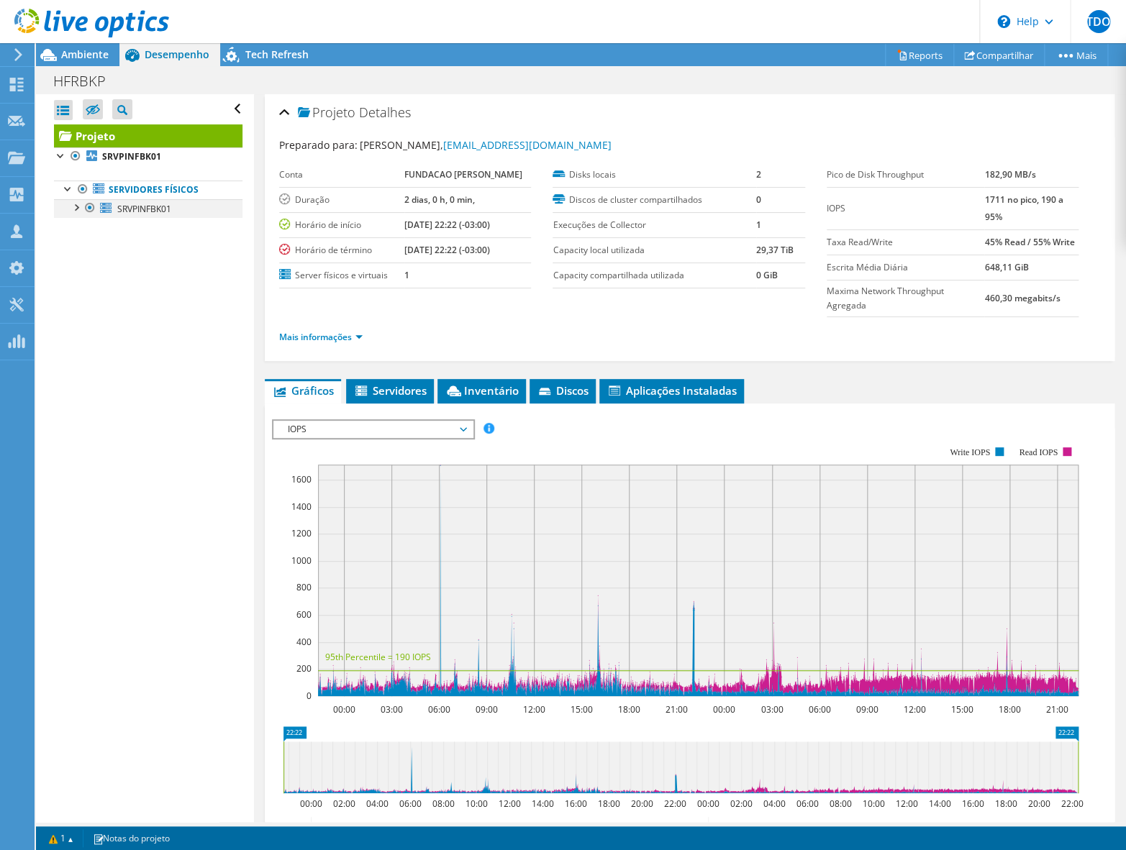
drag, startPoint x: 78, startPoint y: 205, endPoint x: 93, endPoint y: 206, distance: 14.5
click at [79, 205] on div at bounding box center [75, 206] width 14 height 14
click at [147, 206] on span "SRVPINFBK01" at bounding box center [144, 209] width 54 height 12
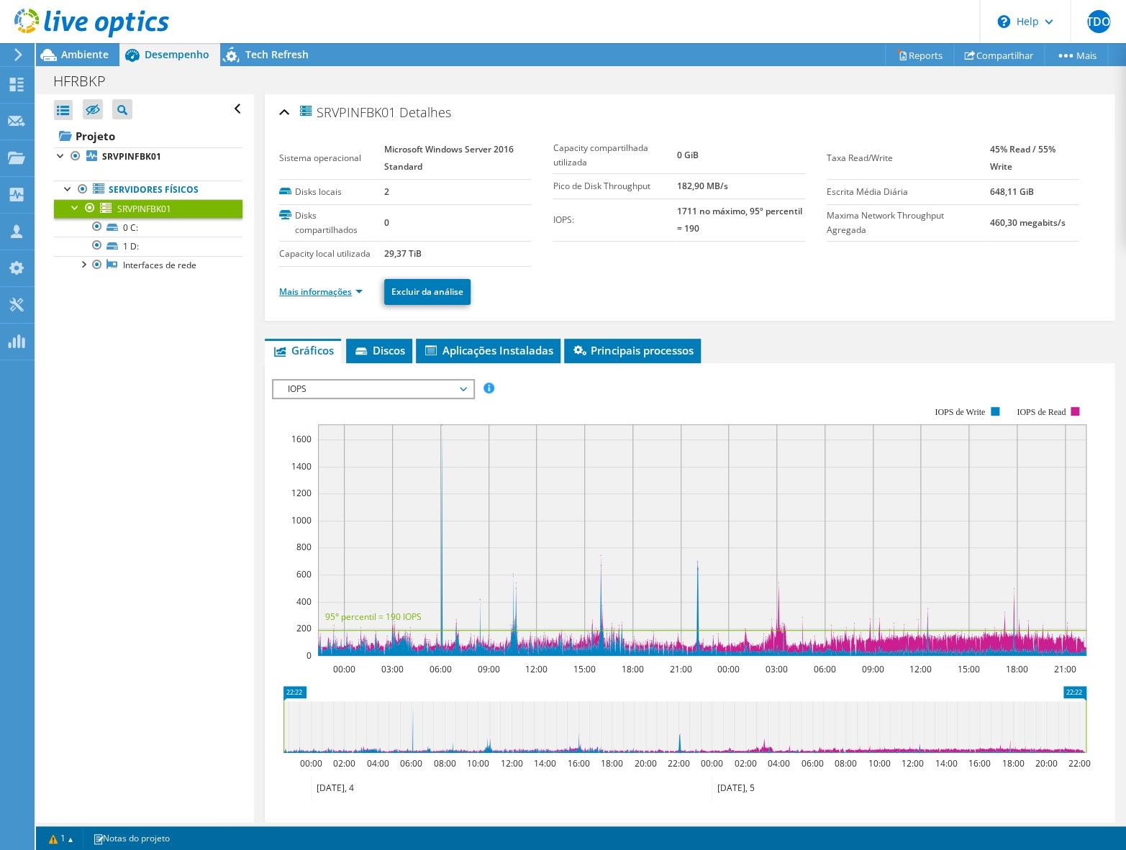
click at [350, 294] on link "Mais informações" at bounding box center [320, 292] width 83 height 12
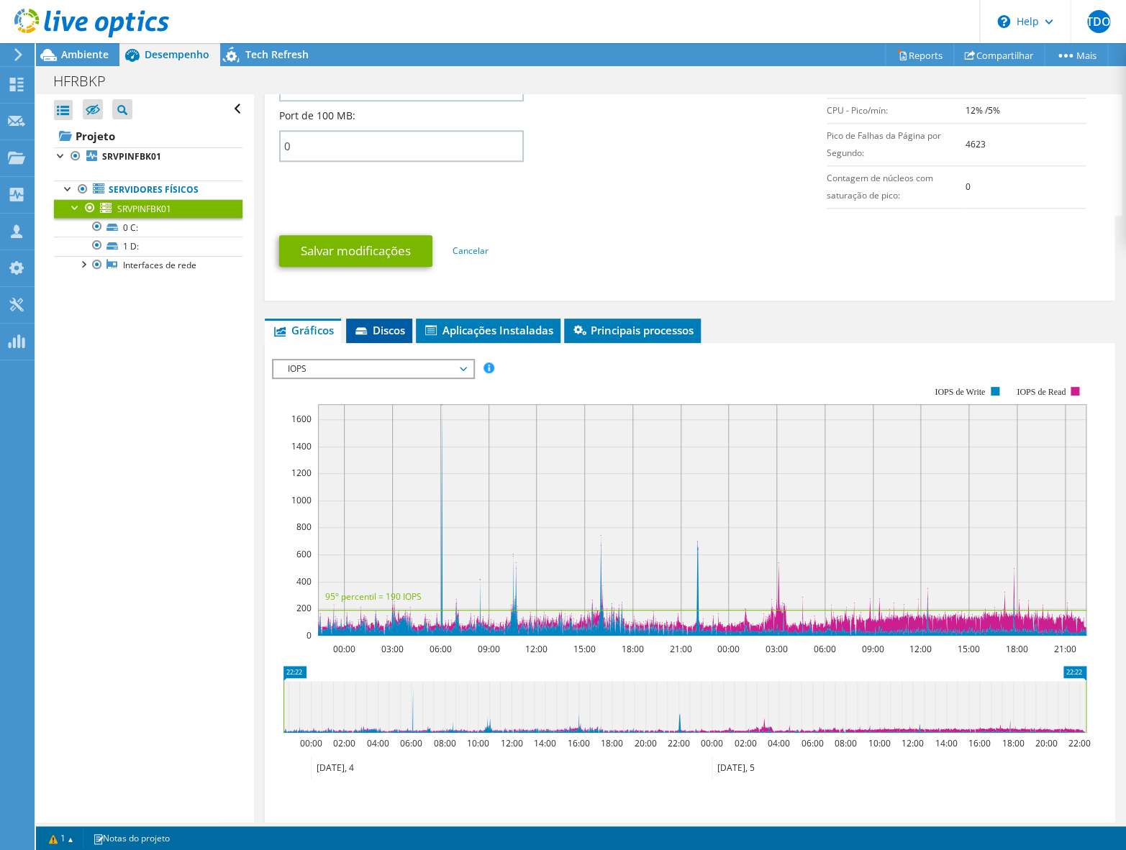
click at [379, 334] on span "Discos" at bounding box center [379, 330] width 52 height 14
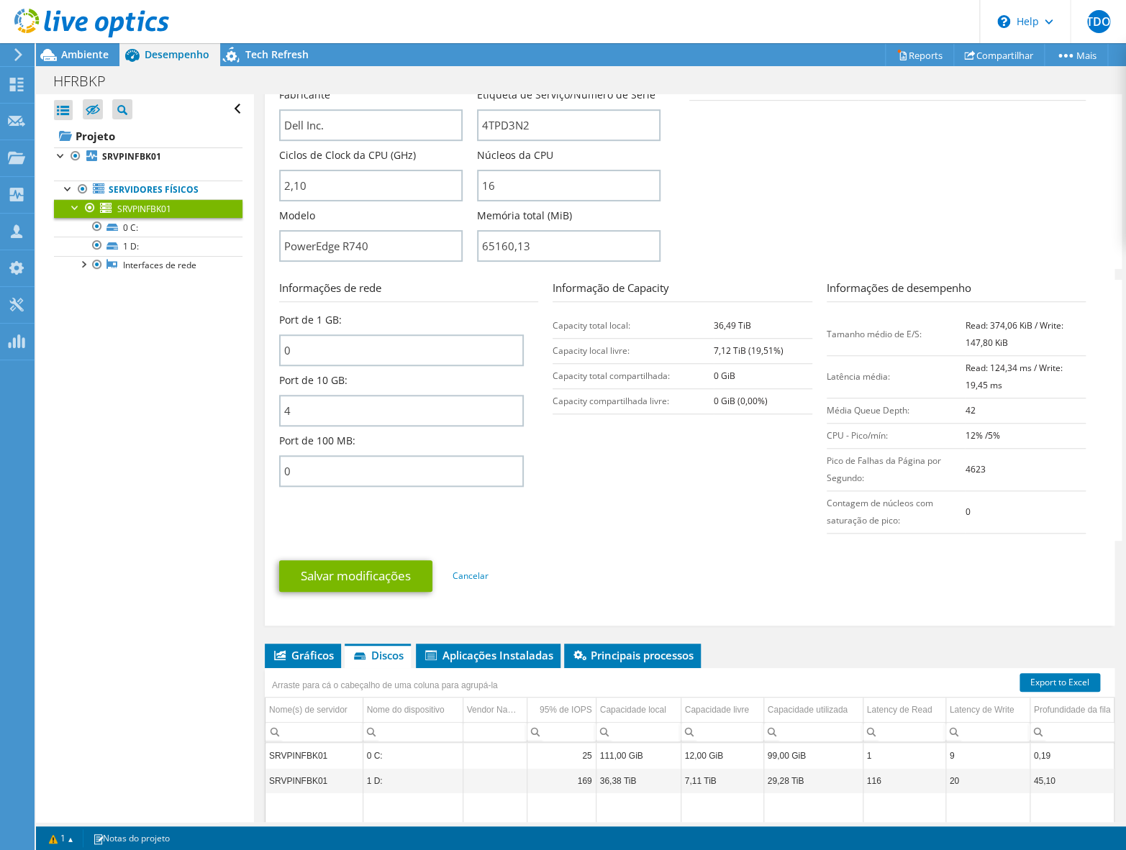
scroll to position [211, 0]
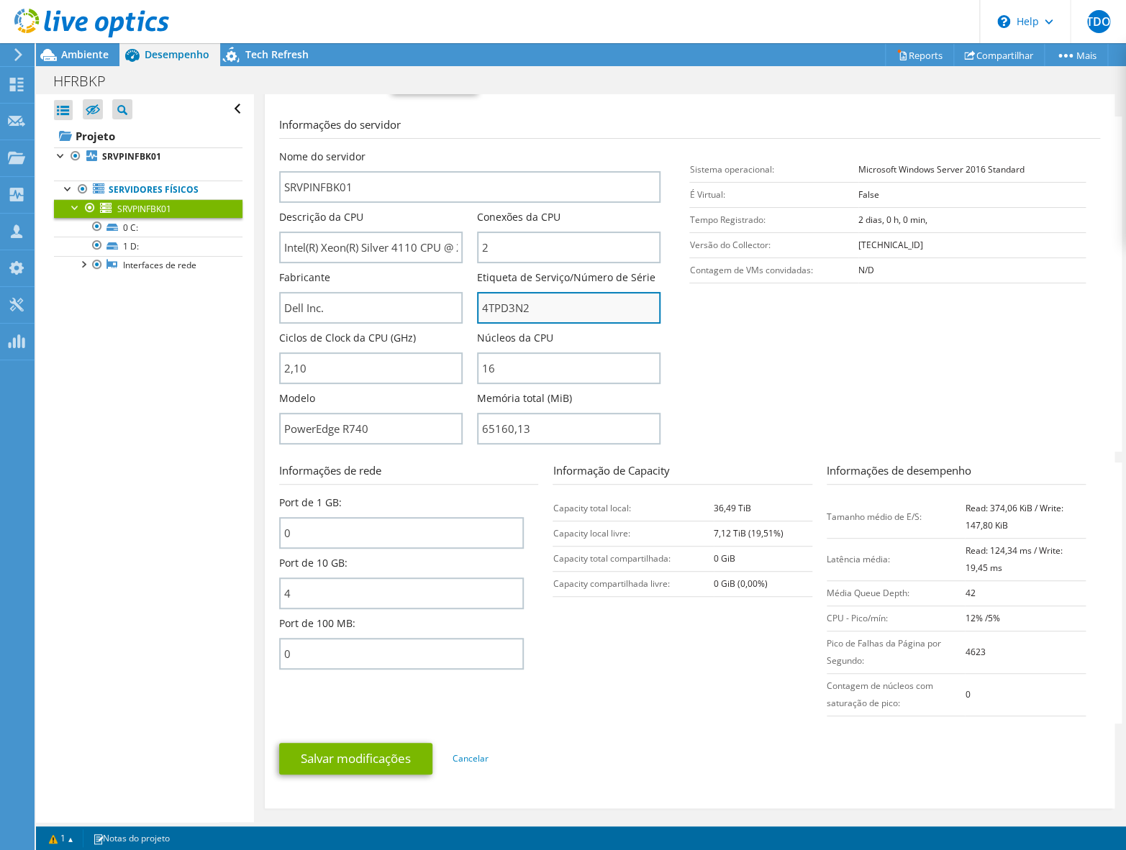
click at [494, 311] on input "4TPD3N2" at bounding box center [568, 308] width 183 height 32
